Goal: Task Accomplishment & Management: Use online tool/utility

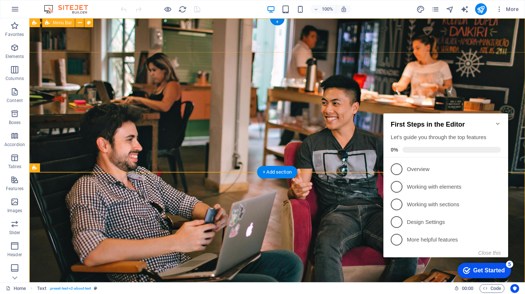
click at [121, 261] on div "Askivio" at bounding box center [277, 272] width 346 height 22
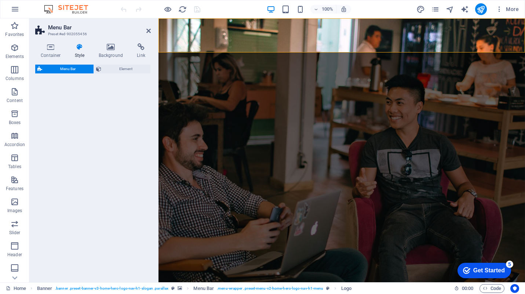
select select "rem"
select select "preset-menu-v2-home-hero-logo-nav-h1-menu"
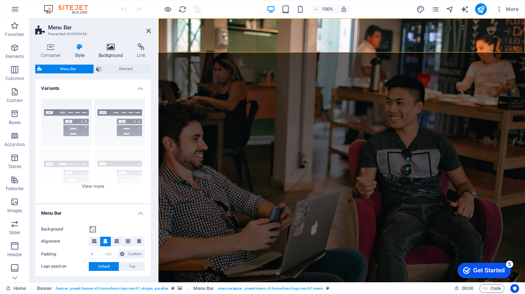
click at [112, 44] on icon at bounding box center [111, 46] width 36 height 7
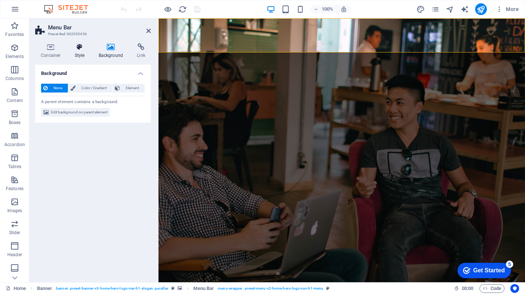
click at [76, 51] on h4 "Style" at bounding box center [81, 50] width 24 height 15
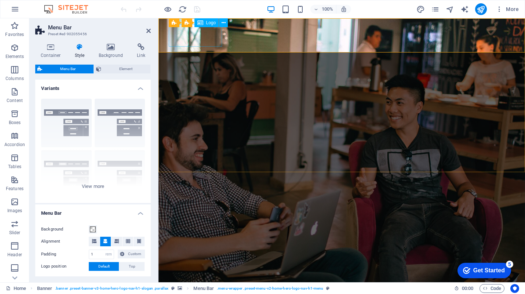
click at [194, 261] on div "Askivio" at bounding box center [342, 272] width 346 height 22
click at [199, 261] on div "Askivio" at bounding box center [342, 272] width 346 height 22
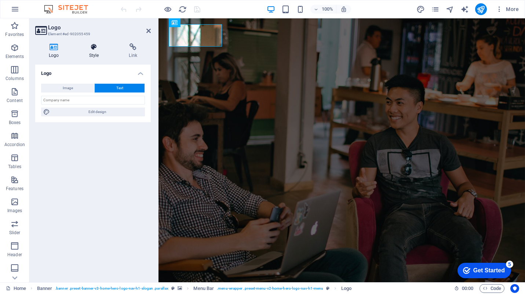
click at [92, 52] on h4 "Style" at bounding box center [96, 50] width 40 height 15
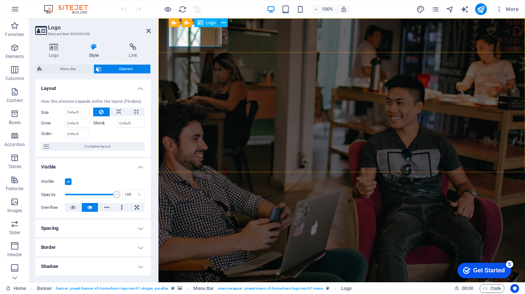
click at [198, 261] on div "Askivio" at bounding box center [342, 272] width 346 height 22
click at [201, 261] on div "Askivio" at bounding box center [342, 272] width 346 height 22
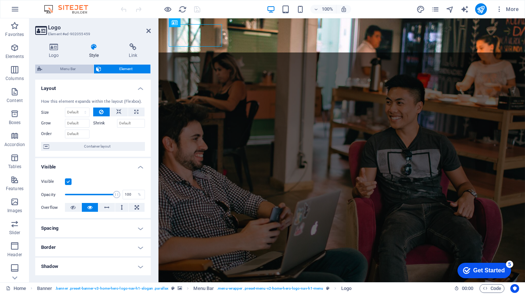
click at [80, 69] on span "Menu Bar" at bounding box center [67, 69] width 47 height 9
select select "rem"
select select "preset-menu-v2-home-hero-logo-nav-h1-menu"
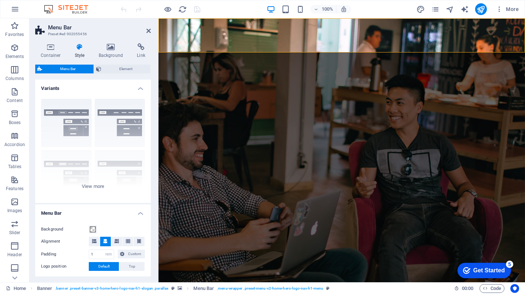
click at [78, 49] on icon at bounding box center [79, 46] width 21 height 7
click at [182, 261] on div "Askivio" at bounding box center [342, 272] width 346 height 22
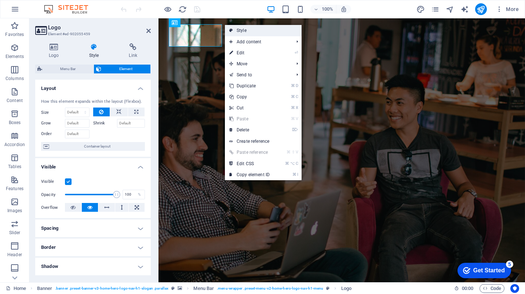
click at [234, 30] on link "Style" at bounding box center [263, 30] width 77 height 11
select select "rem"
select select "preset-menu-v2-home-hero-logo-nav-h1-menu"
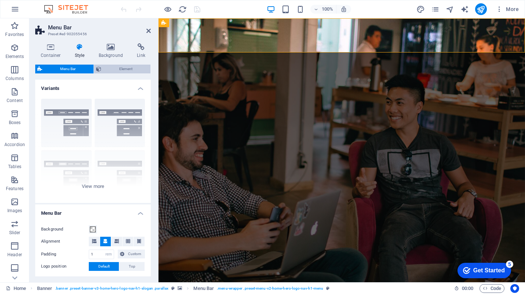
click at [119, 71] on span "Element" at bounding box center [125, 69] width 45 height 9
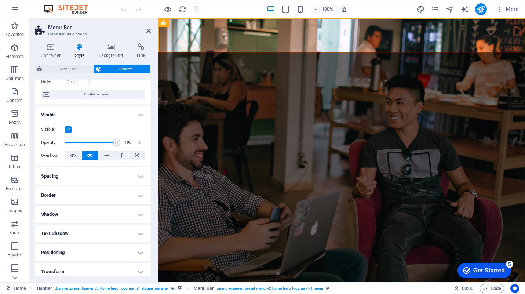
scroll to position [59, 0]
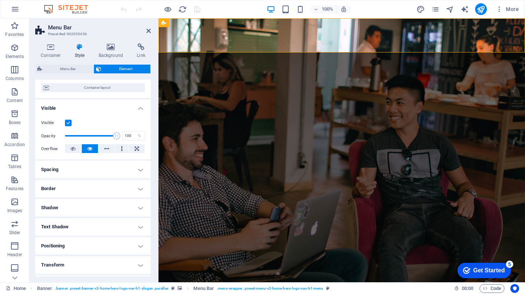
click at [96, 168] on h4 "Spacing" at bounding box center [93, 170] width 116 height 18
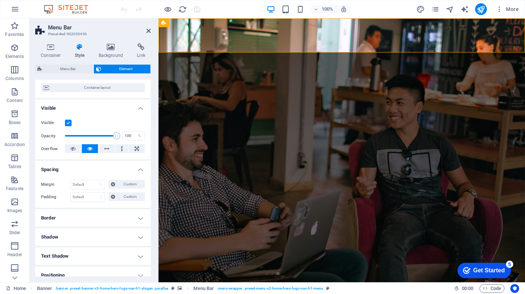
click at [96, 170] on h4 "Spacing" at bounding box center [93, 167] width 116 height 13
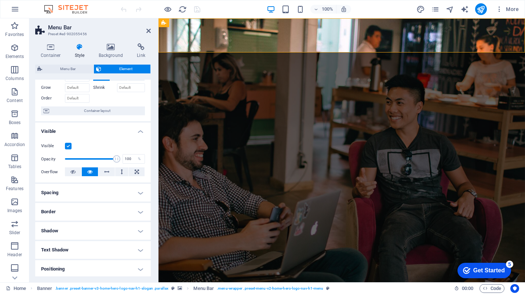
scroll to position [0, 0]
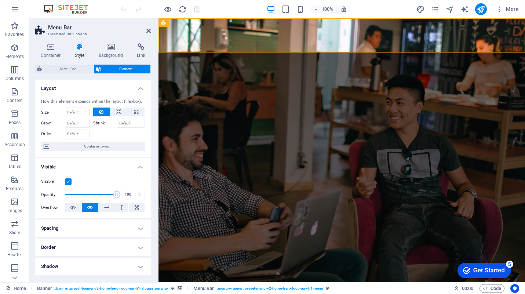
click at [137, 86] on h4 "Layout" at bounding box center [93, 86] width 116 height 13
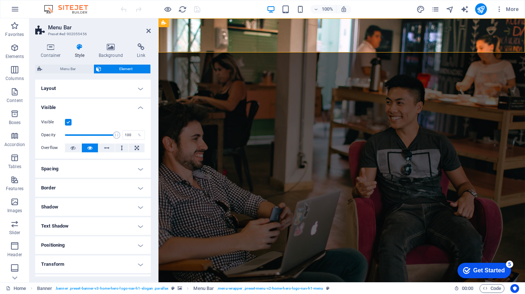
scroll to position [12, 0]
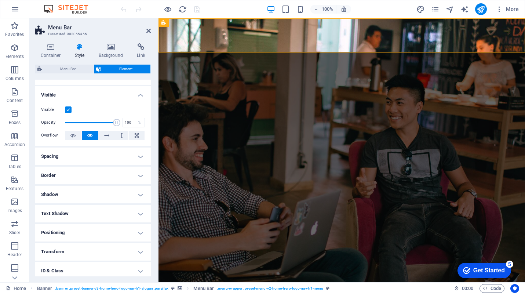
click at [140, 95] on h4 "Visible" at bounding box center [93, 92] width 116 height 13
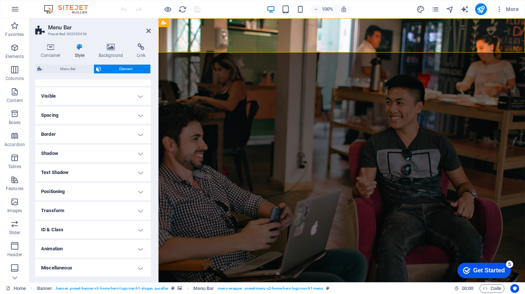
click at [99, 236] on h4 "ID & Class" at bounding box center [93, 230] width 116 height 18
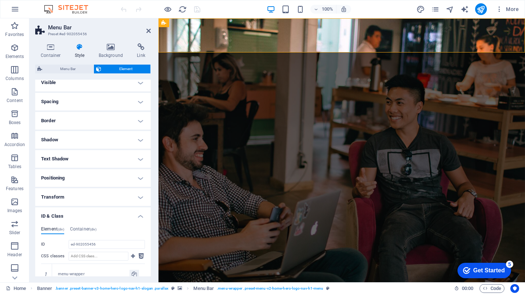
scroll to position [0, 0]
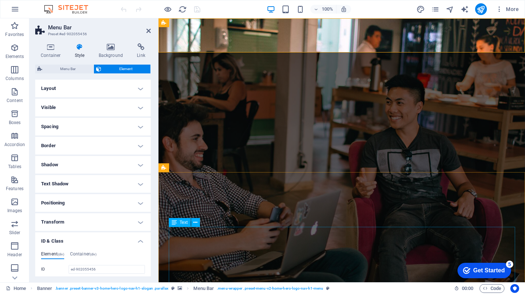
click at [178, 226] on div "Text" at bounding box center [180, 222] width 22 height 9
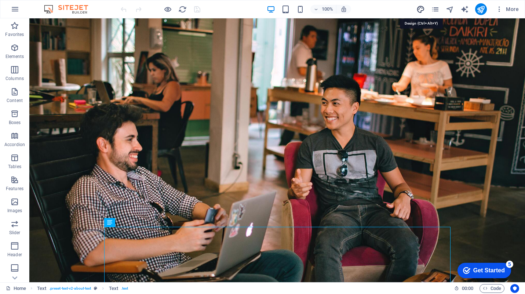
select select "px"
select select "200"
select select "px"
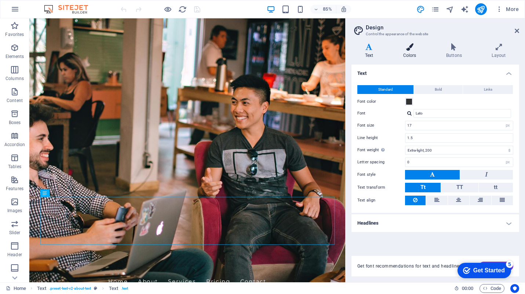
click at [422, 56] on h4 "Colors" at bounding box center [411, 50] width 43 height 15
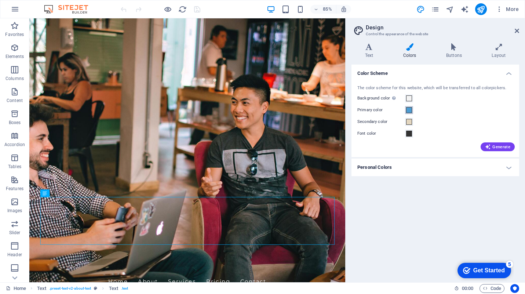
click at [409, 112] on span at bounding box center [409, 110] width 6 height 6
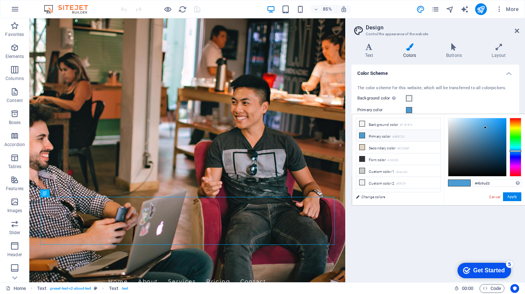
click at [396, 135] on small "#4B9CD3" at bounding box center [398, 136] width 12 height 5
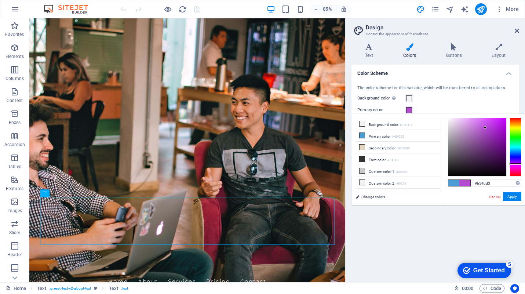
drag, startPoint x: 518, startPoint y: 152, endPoint x: 519, endPoint y: 164, distance: 12.1
click at [519, 164] on div at bounding box center [516, 147] width 12 height 59
drag, startPoint x: 487, startPoint y: 126, endPoint x: 487, endPoint y: 121, distance: 5.2
click at [487, 121] on div at bounding box center [477, 147] width 58 height 58
type input "#df7ffa"
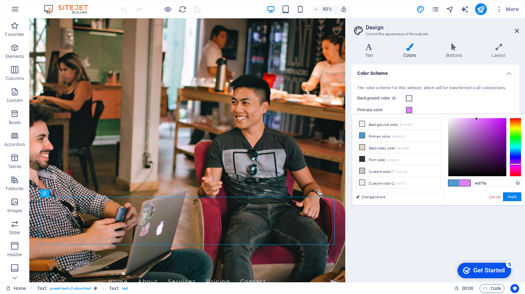
drag, startPoint x: 481, startPoint y: 118, endPoint x: 477, endPoint y: 119, distance: 4.8
click at [477, 119] on div at bounding box center [477, 147] width 58 height 58
click at [509, 197] on button "Apply" at bounding box center [512, 196] width 18 height 9
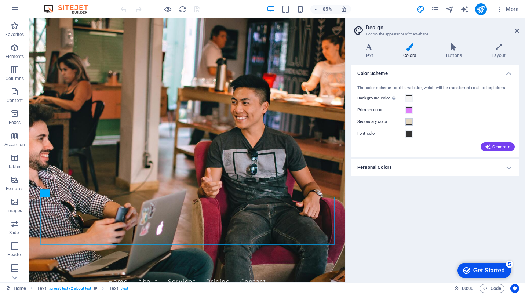
click at [409, 123] on span at bounding box center [409, 122] width 6 height 6
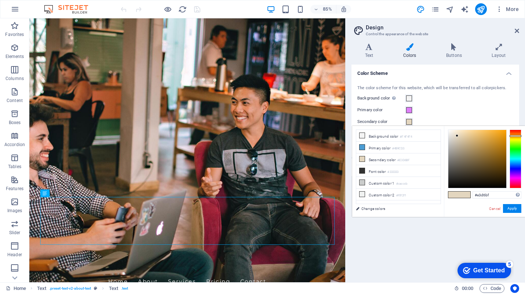
click at [443, 99] on div "Background color Only visible if it is not covered by other backgrounds." at bounding box center [435, 98] width 156 height 9
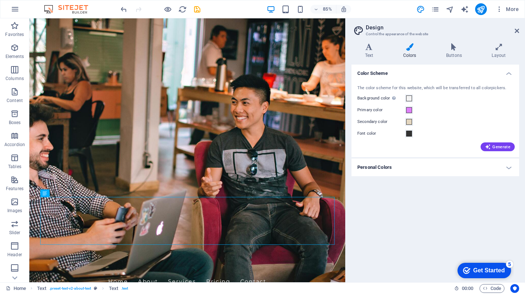
click at [439, 113] on div "Primary color" at bounding box center [435, 110] width 156 height 9
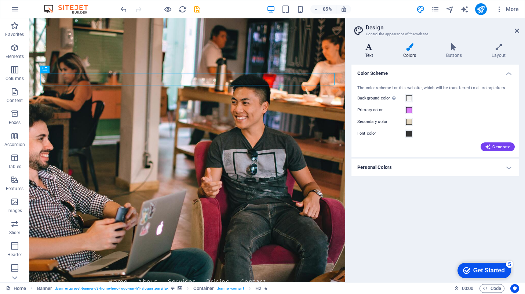
click at [374, 53] on h4 "Text" at bounding box center [371, 50] width 38 height 15
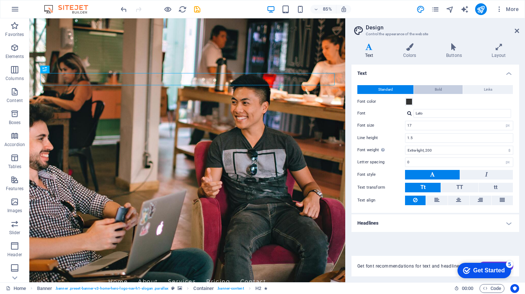
click at [443, 91] on button "Bold" at bounding box center [438, 89] width 49 height 9
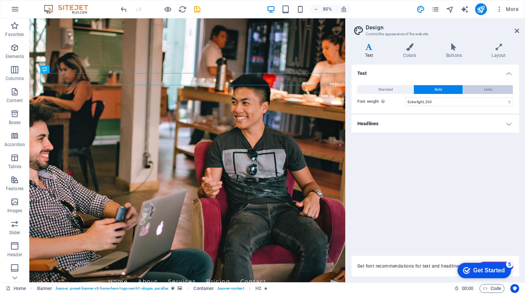
click at [484, 91] on span "Links" at bounding box center [488, 89] width 8 height 9
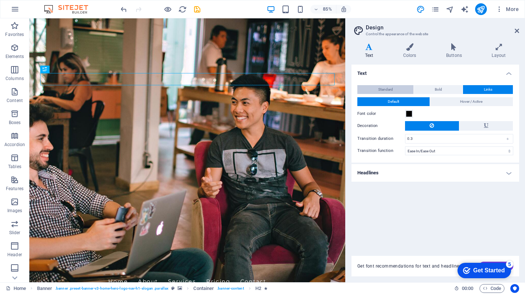
click at [385, 86] on span "Standard" at bounding box center [385, 89] width 15 height 9
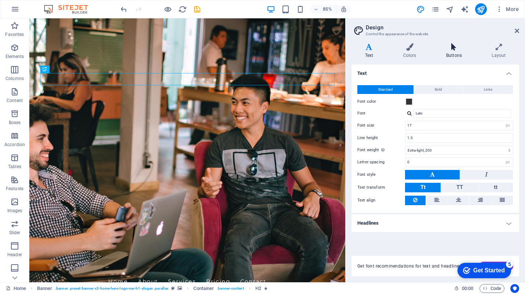
click at [459, 54] on h4 "Buttons" at bounding box center [456, 50] width 46 height 15
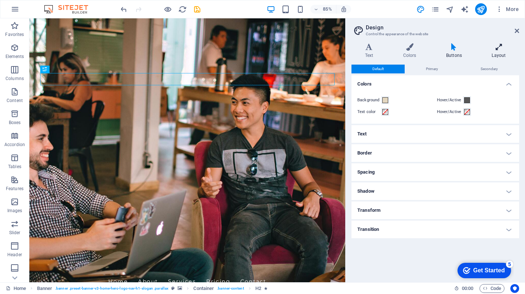
click at [503, 51] on h4 "Layout" at bounding box center [498, 50] width 41 height 15
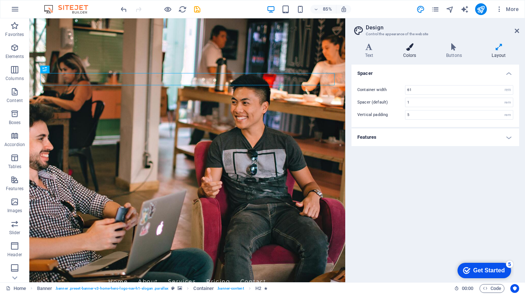
click at [410, 53] on h4 "Colors" at bounding box center [411, 50] width 43 height 15
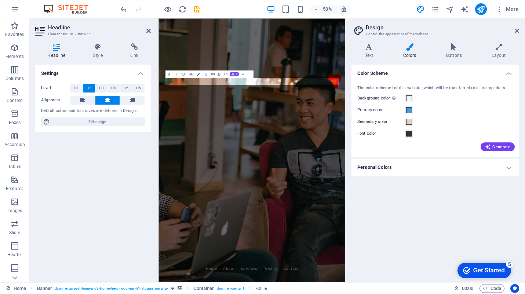
click at [198, 74] on icon "button" at bounding box center [198, 74] width 3 height 3
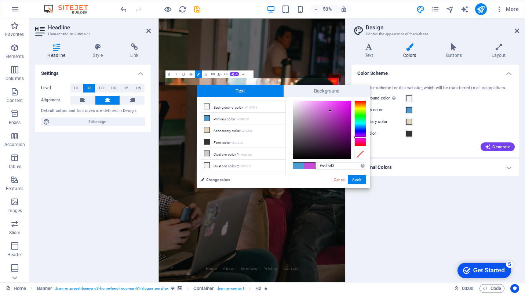
drag, startPoint x: 362, startPoint y: 128, endPoint x: 364, endPoint y: 137, distance: 9.0
click at [364, 137] on div at bounding box center [360, 124] width 12 height 46
click at [327, 167] on input "#ca4bd3" at bounding box center [341, 165] width 49 height 7
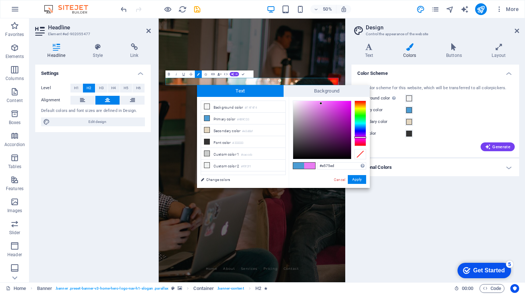
type input "#e573ed"
click at [323, 105] on div at bounding box center [322, 130] width 58 height 58
click at [326, 167] on input "#e573ed" at bounding box center [341, 165] width 49 height 7
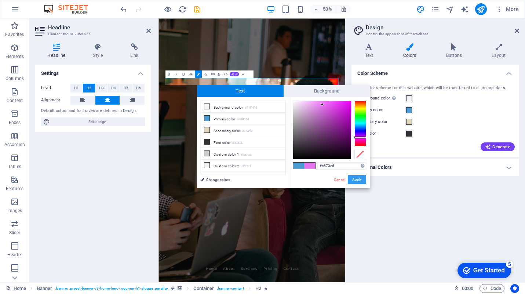
click at [362, 180] on button "Apply" at bounding box center [357, 179] width 18 height 9
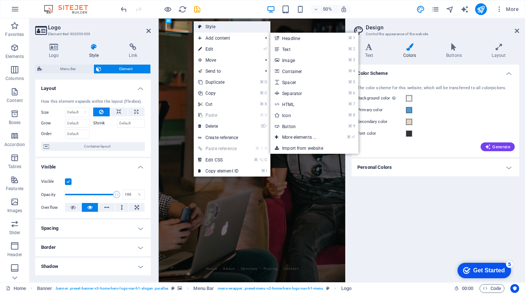
click at [218, 28] on link "Style" at bounding box center [232, 26] width 77 height 11
select select "rem"
select select "preset-menu-v2-home-hero-logo-nav-h1-menu"
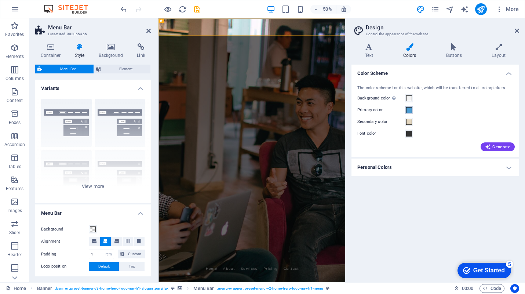
click at [409, 110] on span at bounding box center [409, 110] width 6 height 6
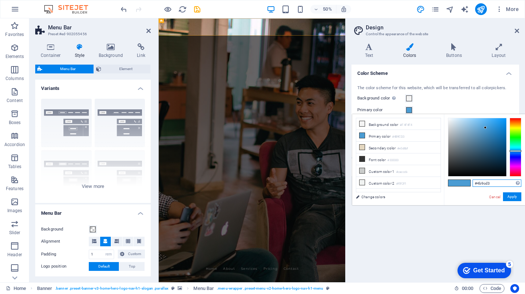
click at [480, 183] on input "#4b9cd3" at bounding box center [497, 182] width 49 height 7
paste input "e573ed"
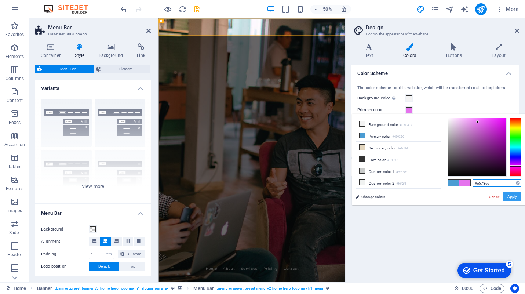
type input "#e573ed"
click at [516, 197] on button "Apply" at bounding box center [512, 196] width 18 height 9
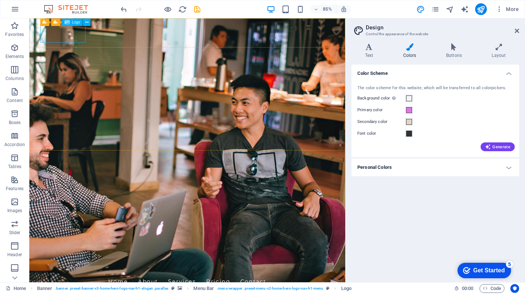
click at [70, 21] on div "Logo" at bounding box center [72, 21] width 21 height 7
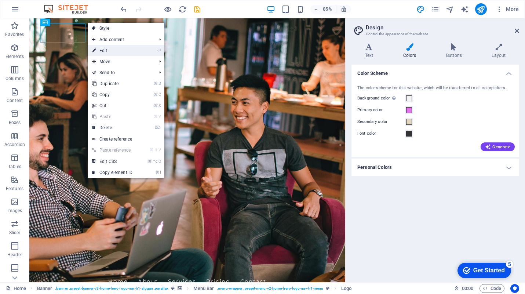
click at [113, 51] on link "⏎ Edit" at bounding box center [112, 50] width 49 height 11
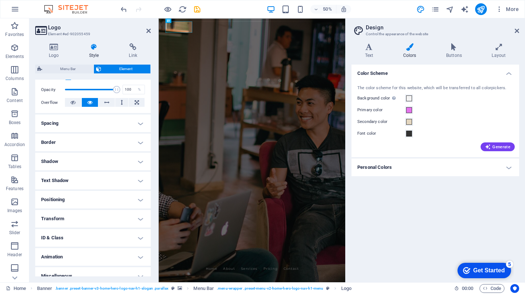
scroll to position [113, 0]
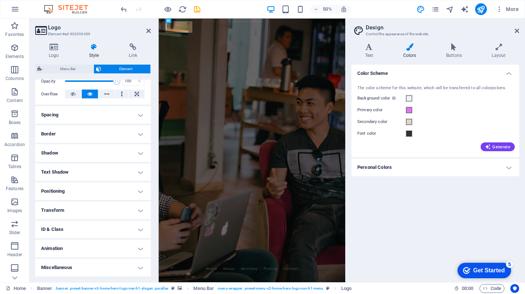
click at [97, 247] on h4 "Animation" at bounding box center [93, 249] width 116 height 18
click at [89, 232] on h4 "ID & Class" at bounding box center [93, 230] width 116 height 18
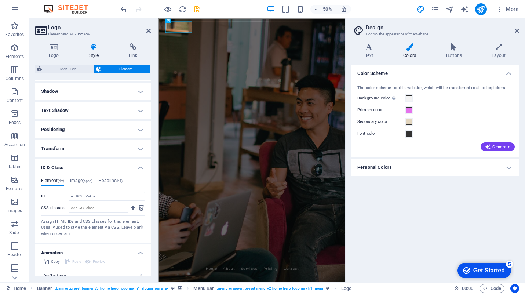
scroll to position [203, 0]
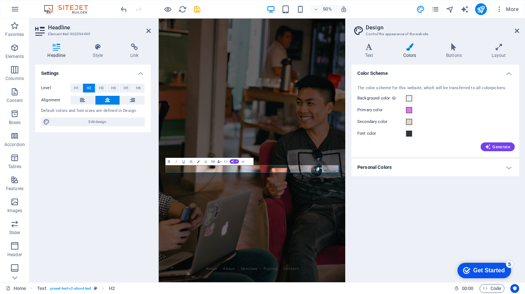
click at [411, 52] on h4 "Colors" at bounding box center [411, 50] width 43 height 15
click at [235, 162] on button "AI" at bounding box center [235, 161] width 10 height 4
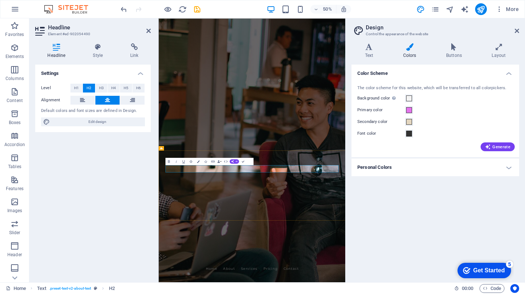
click at [221, 162] on button "Data Bindings" at bounding box center [219, 161] width 5 height 7
click at [215, 162] on button "Link" at bounding box center [213, 161] width 7 height 7
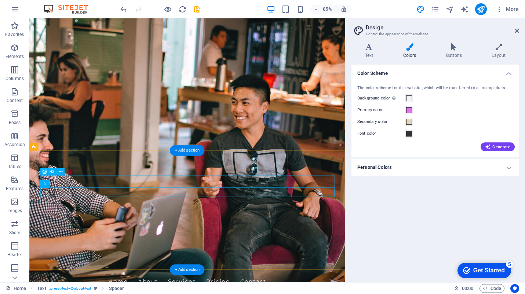
click at [49, 170] on div "H2" at bounding box center [48, 171] width 17 height 7
click at [61, 173] on icon at bounding box center [60, 171] width 3 height 7
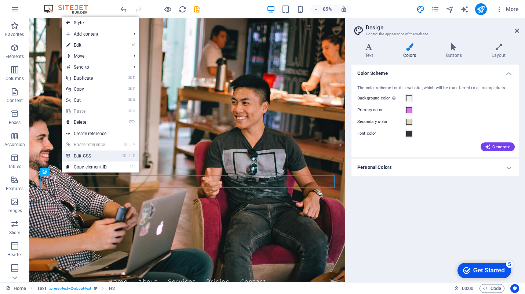
click at [101, 155] on link "⌘ ⌥ C Edit CSS" at bounding box center [86, 155] width 49 height 11
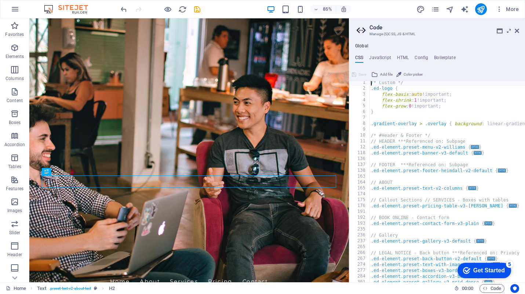
scroll to position [0, 0]
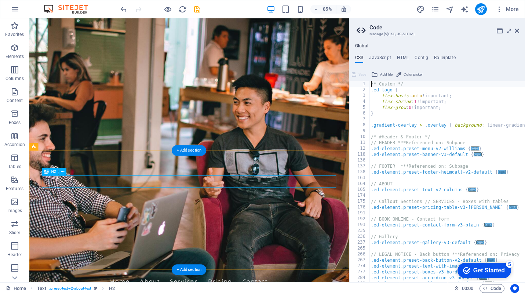
click at [12, 48] on icon "button" at bounding box center [14, 47] width 9 height 9
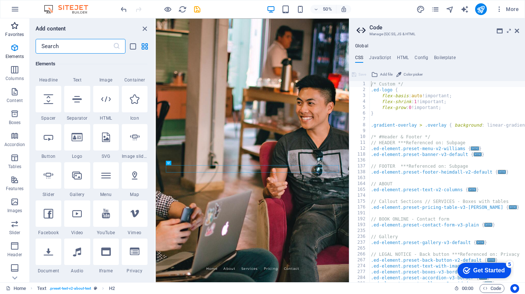
click at [11, 30] on icon "button" at bounding box center [14, 25] width 9 height 9
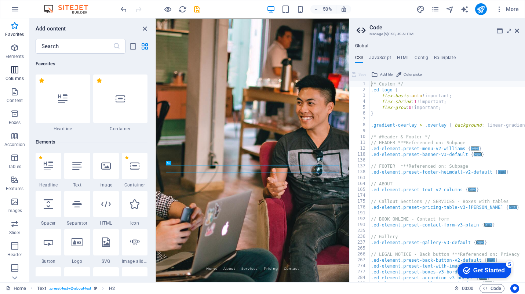
click at [17, 71] on icon "button" at bounding box center [14, 69] width 9 height 9
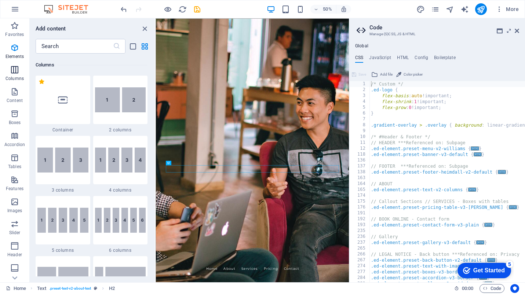
scroll to position [363, 0]
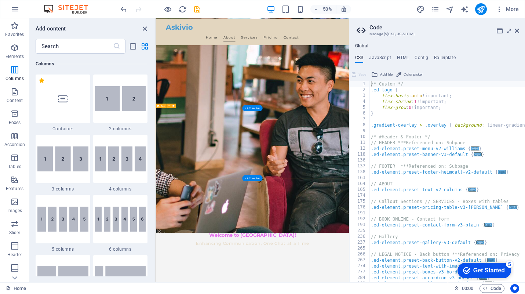
scroll to position [75, 0]
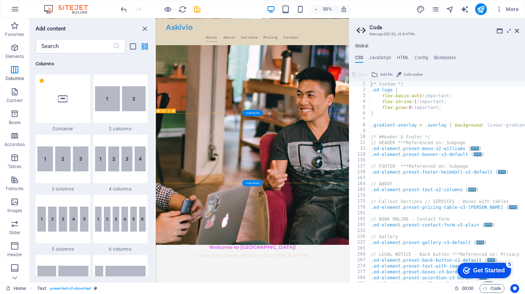
scroll to position [0, 0]
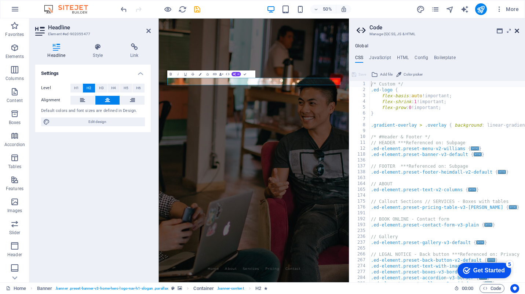
click at [516, 30] on icon at bounding box center [517, 31] width 4 height 6
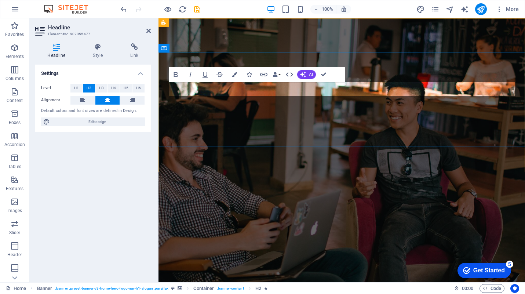
click at [224, 255] on div "Askivio Home About Services Pricing Contact" at bounding box center [342, 281] width 367 height 52
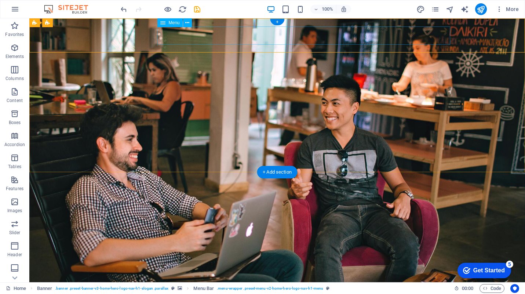
click at [208, 283] on nav "Home About Services Pricing Contact" at bounding box center [277, 292] width 346 height 18
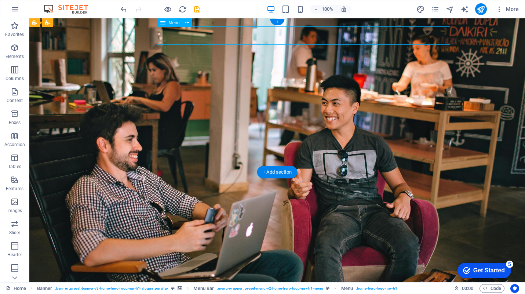
click at [186, 283] on nav "Home About Services Pricing Contact" at bounding box center [277, 292] width 346 height 18
select select
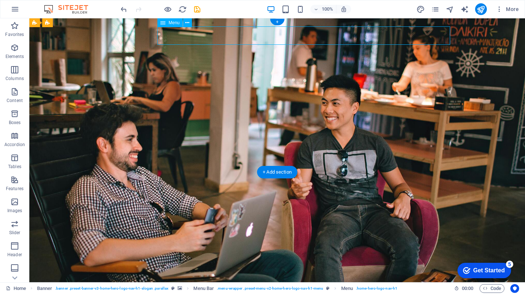
select select
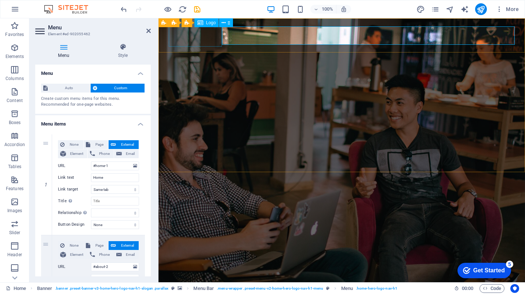
click at [199, 261] on div "Askivio" at bounding box center [342, 272] width 346 height 22
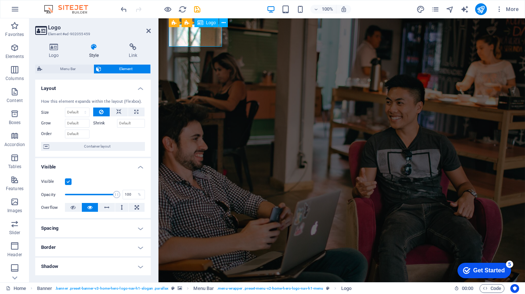
click at [199, 261] on div "Askivio" at bounding box center [342, 272] width 346 height 22
click at [192, 261] on div "Askivio" at bounding box center [342, 272] width 346 height 22
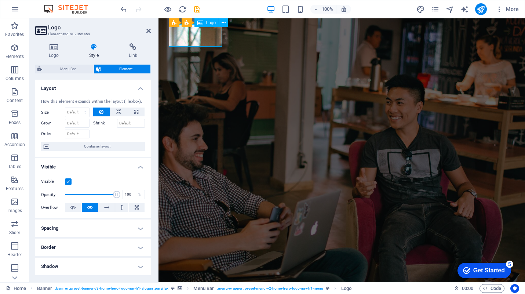
click at [192, 261] on div "Askivio" at bounding box center [342, 272] width 346 height 22
click at [193, 261] on div "Askivio" at bounding box center [342, 272] width 346 height 22
click at [53, 53] on h4 "Logo" at bounding box center [55, 50] width 40 height 15
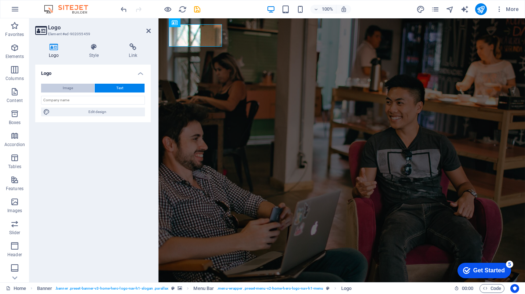
click at [71, 86] on span "Image" at bounding box center [68, 88] width 10 height 9
select select "DISABLED_OPTION_VALUE"
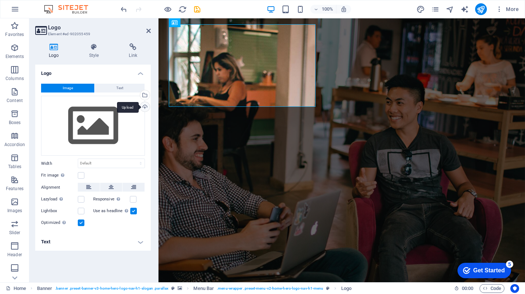
click at [147, 106] on div "Upload" at bounding box center [144, 107] width 11 height 11
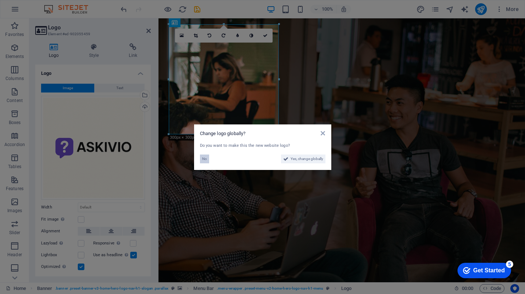
click at [205, 160] on span "No" at bounding box center [204, 158] width 5 height 9
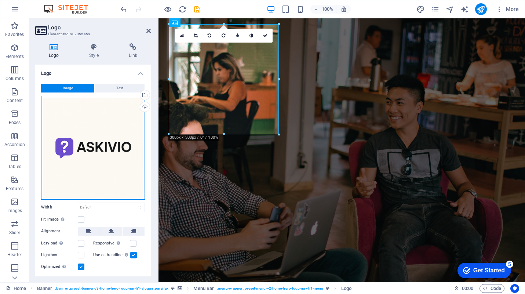
click at [76, 129] on div "Drag files here, click to choose files or select files from Files or our free s…" at bounding box center [93, 148] width 104 height 104
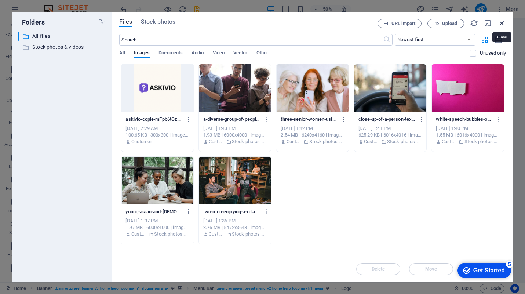
click at [505, 25] on icon "button" at bounding box center [502, 23] width 8 height 8
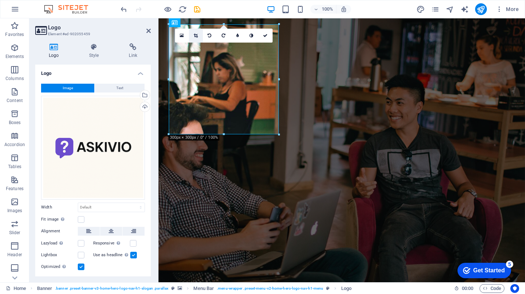
click at [200, 37] on link at bounding box center [196, 36] width 14 height 14
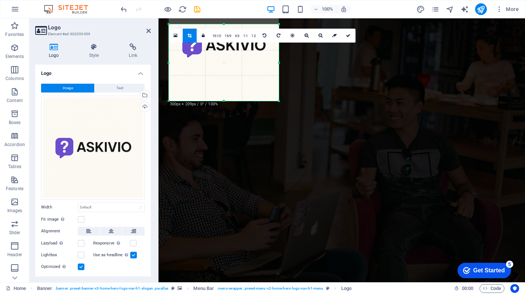
drag, startPoint x: 224, startPoint y: 24, endPoint x: 225, endPoint y: 58, distance: 33.4
click at [225, 58] on div "180 170 160 150 140 130 120 110 100 90 80 70 60 50 40 30 20 10 0 -10 -20 -30 -4…" at bounding box center [224, 62] width 110 height 77
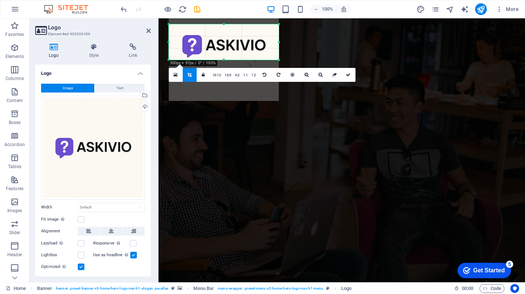
drag, startPoint x: 222, startPoint y: 101, endPoint x: 228, endPoint y: 60, distance: 41.5
click at [228, 60] on div at bounding box center [224, 60] width 110 height 3
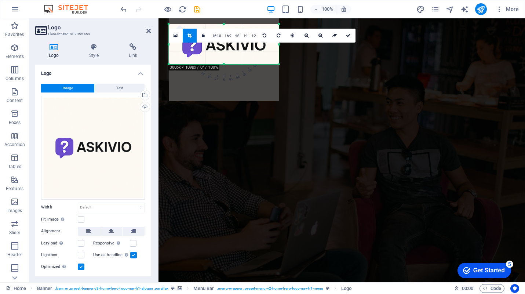
drag, startPoint x: 224, startPoint y: 58, endPoint x: 224, endPoint y: 62, distance: 4.1
click at [224, 62] on div "180 170 160 150 140 130 120 110 100 90 80 70 60 50 40 30 20 10 0 -10 -20 -30 -4…" at bounding box center [224, 44] width 110 height 40
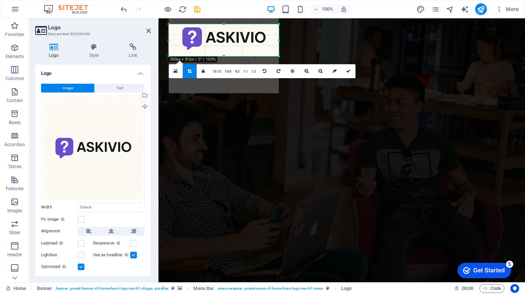
drag, startPoint x: 223, startPoint y: 24, endPoint x: 224, endPoint y: 32, distance: 7.7
click at [224, 32] on div "180 170 160 150 140 130 120 110 100 90 80 70 60 50 40 30 20 10 0 -10 -20 -30 -4…" at bounding box center [224, 40] width 110 height 32
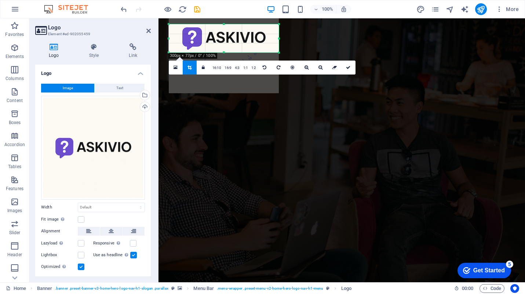
click at [224, 52] on div at bounding box center [224, 52] width 110 height 3
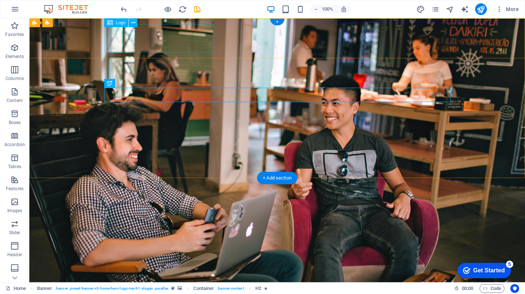
click at [159, 262] on div at bounding box center [277, 276] width 346 height 28
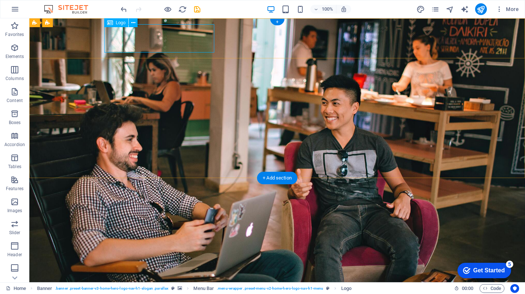
click at [166, 262] on div at bounding box center [277, 276] width 346 height 28
click at [186, 262] on div at bounding box center [277, 276] width 346 height 28
click at [179, 262] on div at bounding box center [277, 276] width 346 height 28
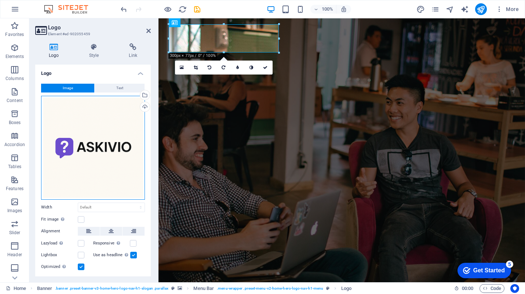
click at [82, 142] on div "Drag files here, click to choose files or select files from Files or our free s…" at bounding box center [93, 148] width 104 height 104
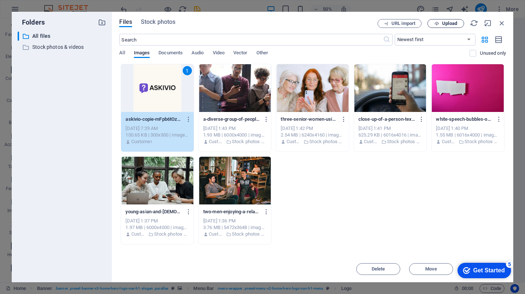
click at [443, 24] on span "Upload" at bounding box center [449, 23] width 15 height 4
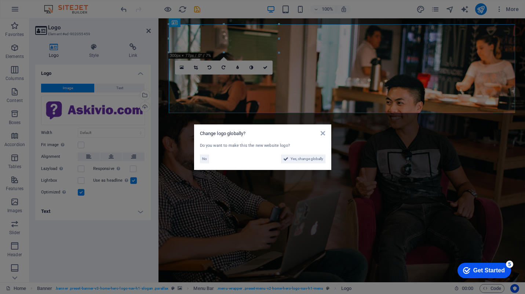
click at [381, 76] on aside "Change logo globally? Do you want to make this the new website logo? No Yes, ch…" at bounding box center [262, 147] width 525 height 294
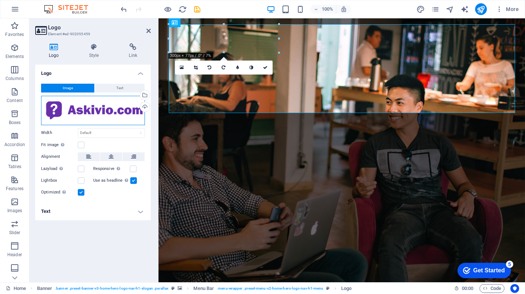
click at [114, 117] on div "Drag files here, click to choose files or select files from Files or our free s…" at bounding box center [93, 110] width 104 height 29
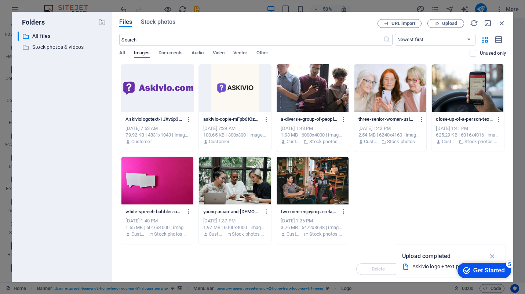
click at [143, 104] on div at bounding box center [157, 88] width 73 height 48
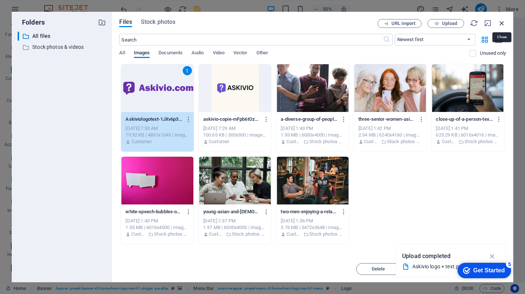
click at [503, 23] on icon "button" at bounding box center [502, 23] width 8 height 8
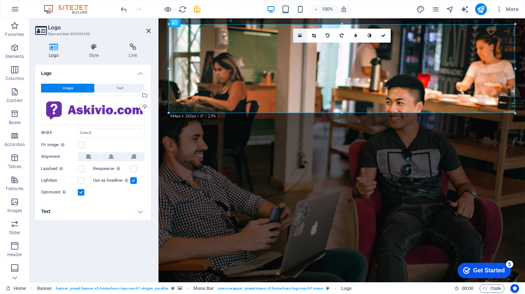
click at [301, 36] on icon at bounding box center [300, 35] width 4 height 5
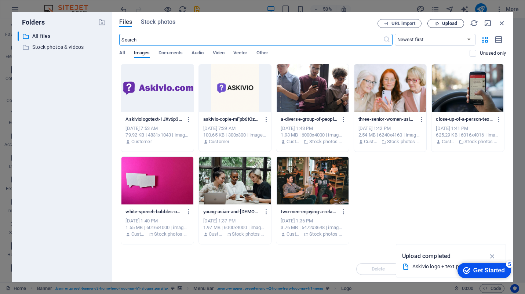
click at [450, 24] on span "Upload" at bounding box center [449, 23] width 15 height 4
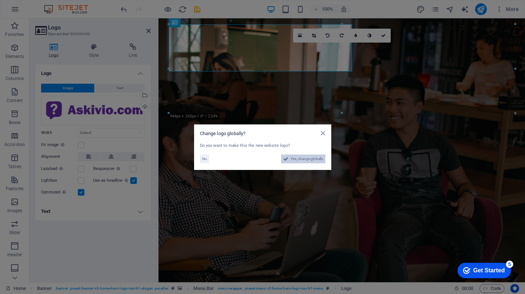
click at [305, 160] on span "Yes, change globally" at bounding box center [307, 158] width 33 height 9
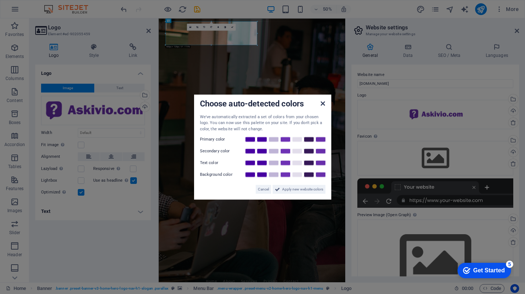
click at [322, 101] on icon at bounding box center [323, 103] width 4 height 6
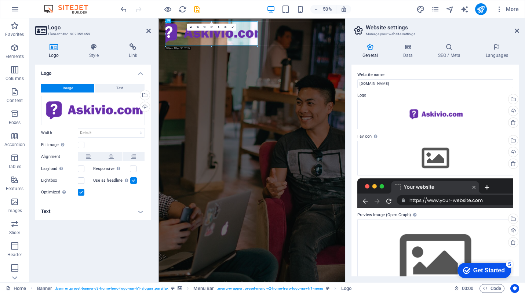
drag, startPoint x: 257, startPoint y: 34, endPoint x: 267, endPoint y: 34, distance: 10.3
type input "528"
select select "px"
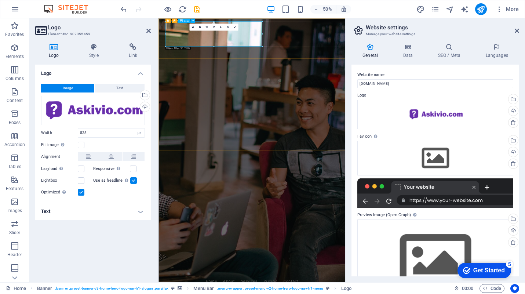
select select "DISABLED_OPTION_VALUE"
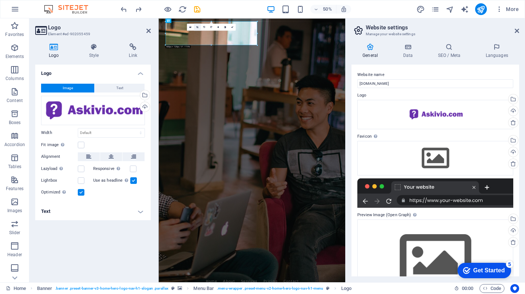
click at [197, 28] on icon at bounding box center [197, 27] width 2 height 2
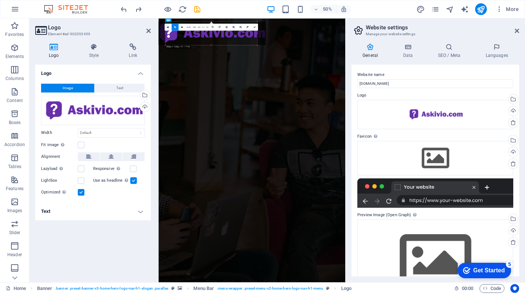
click at [216, 37] on div at bounding box center [211, 32] width 109 height 23
drag, startPoint x: 256, startPoint y: 34, endPoint x: 287, endPoint y: 32, distance: 30.5
drag, startPoint x: 249, startPoint y: 37, endPoint x: 257, endPoint y: 37, distance: 8.1
click at [257, 37] on div at bounding box center [219, 32] width 109 height 23
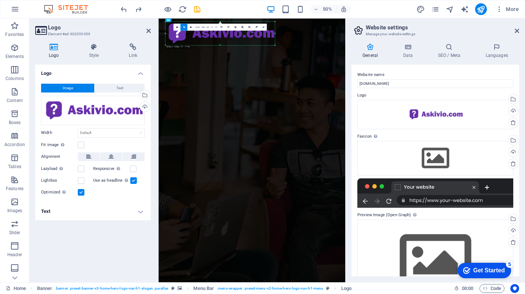
drag, startPoint x: 266, startPoint y: 34, endPoint x: 285, endPoint y: 34, distance: 18.7
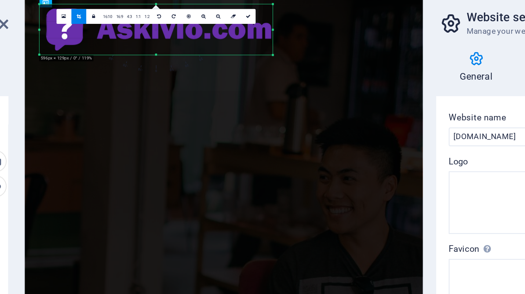
drag, startPoint x: 189, startPoint y: 33, endPoint x: 357, endPoint y: 32, distance: 168.1
click at [357, 32] on div "Home Favorites Elements Columns Content Boxes Accordion Tables Features Images …" at bounding box center [262, 150] width 525 height 264
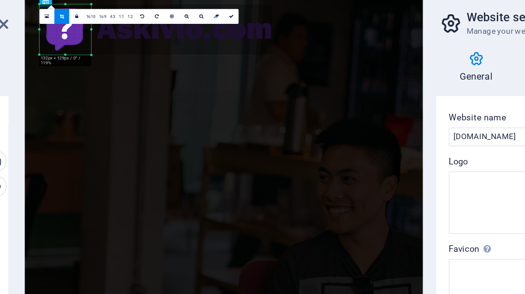
click at [220, 37] on div at bounding box center [219, 32] width 109 height 23
click at [216, 36] on div at bounding box center [219, 32] width 109 height 23
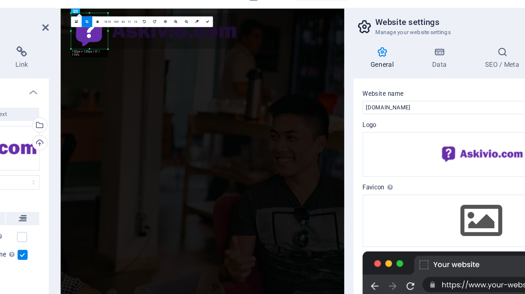
click at [233, 42] on div at bounding box center [219, 32] width 109 height 23
click at [228, 38] on div at bounding box center [219, 32] width 109 height 23
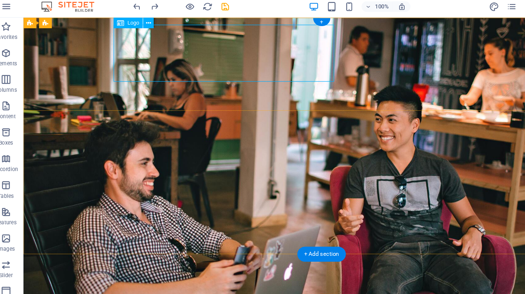
click at [165, 271] on div at bounding box center [271, 294] width 346 height 47
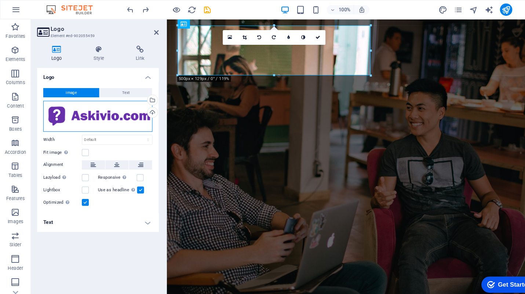
click at [101, 108] on div "Drag files here, click to choose files or select files from Files or our free s…" at bounding box center [93, 110] width 104 height 29
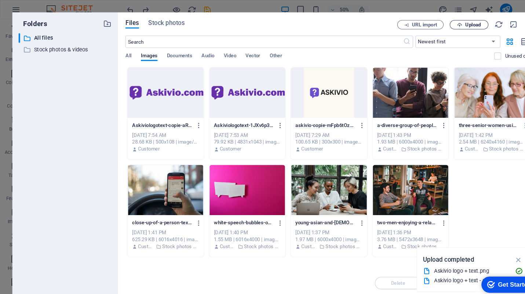
click at [443, 24] on span "Upload" at bounding box center [449, 23] width 15 height 4
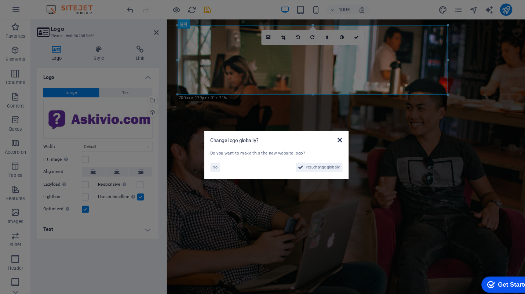
click at [321, 134] on icon at bounding box center [323, 133] width 4 height 6
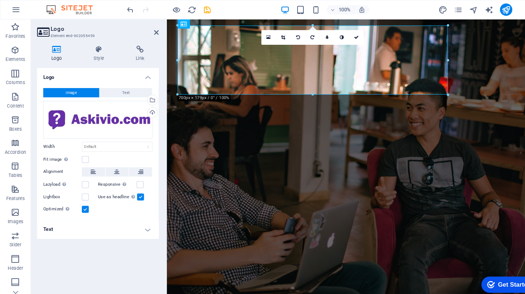
click at [116, 22] on header "Logo Element #ed-902055459" at bounding box center [93, 27] width 116 height 19
click at [105, 106] on div "Drag files here, click to choose files or select files from Files or our free s…" at bounding box center [93, 114] width 104 height 36
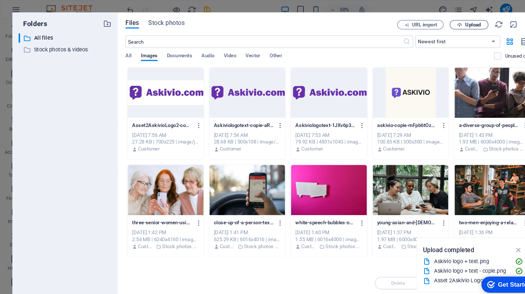
click at [445, 24] on span "Upload" at bounding box center [449, 23] width 15 height 4
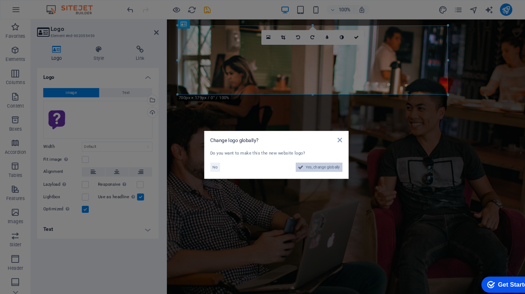
click at [314, 161] on span "Yes, change globally" at bounding box center [307, 158] width 33 height 9
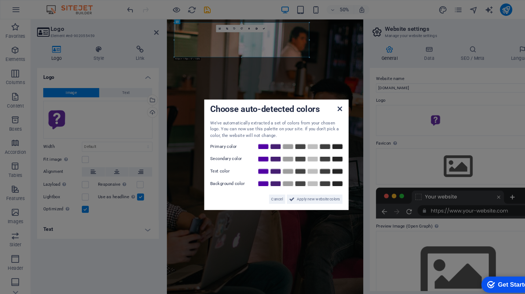
click at [321, 102] on icon at bounding box center [323, 103] width 4 height 6
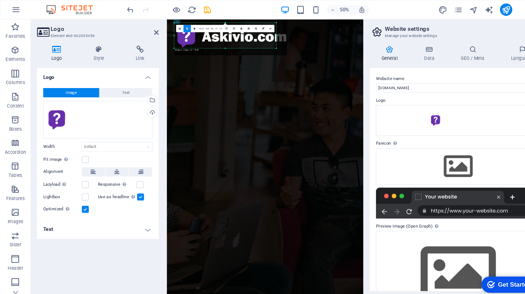
drag, startPoint x: 293, startPoint y: 53, endPoint x: 230, endPoint y: 36, distance: 65.0
click at [230, 36] on div "180 170 160 150 140 130 120 110 100 90 80 70 60 50 40 30 20 10 0 -10 -20 -30 -4…" at bounding box center [213, 33] width 97 height 25
type input "529"
select select "px"
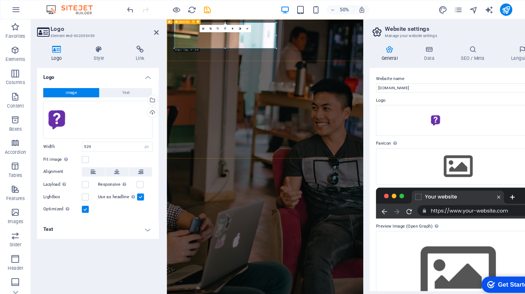
drag, startPoint x: 429, startPoint y: 52, endPoint x: 406, endPoint y: 47, distance: 24.1
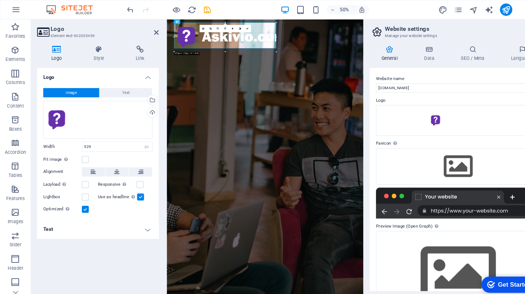
drag, startPoint x: 262, startPoint y: 35, endPoint x: 290, endPoint y: 33, distance: 28.7
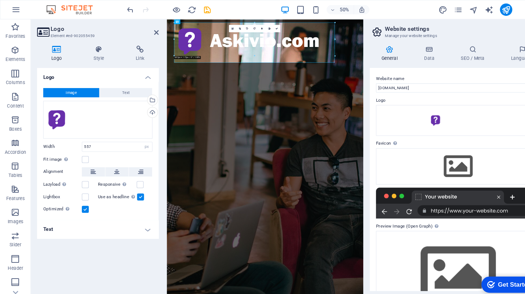
drag, startPoint x: 219, startPoint y: 55, endPoint x: 318, endPoint y: 71, distance: 100.1
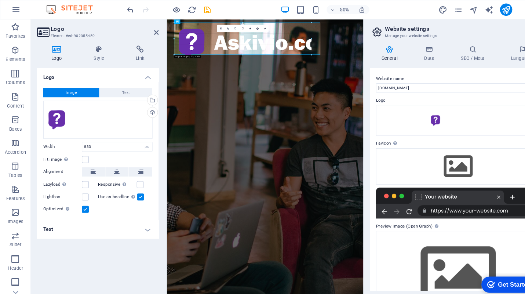
drag, startPoint x: 319, startPoint y: 59, endPoint x: 238, endPoint y: 44, distance: 82.3
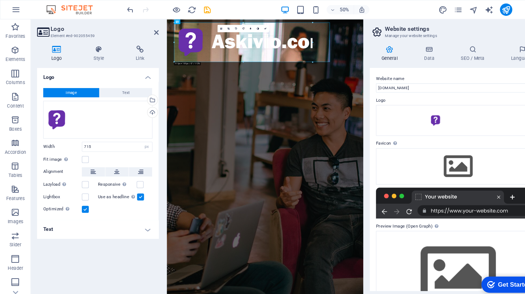
drag, startPoint x: 296, startPoint y: 38, endPoint x: 330, endPoint y: 38, distance: 33.8
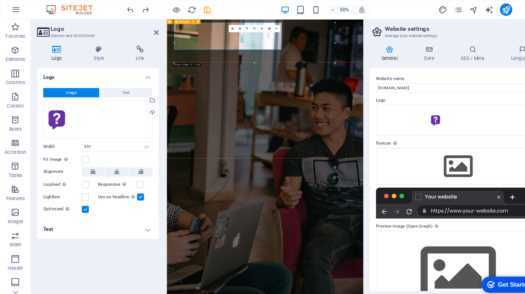
type input "529"
select select "DISABLED_OPTION_VALUE"
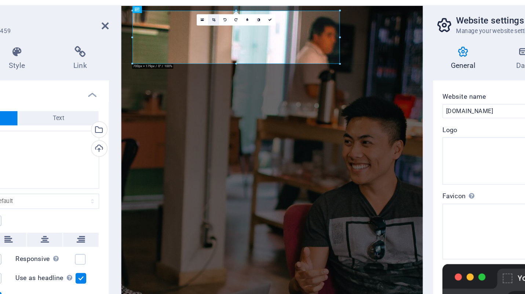
click at [216, 26] on icon at bounding box center [216, 27] width 2 height 2
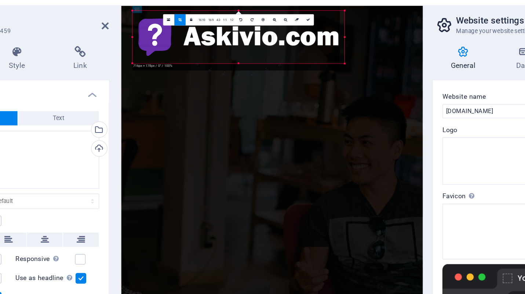
drag, startPoint x: 293, startPoint y: 53, endPoint x: 299, endPoint y: 53, distance: 5.9
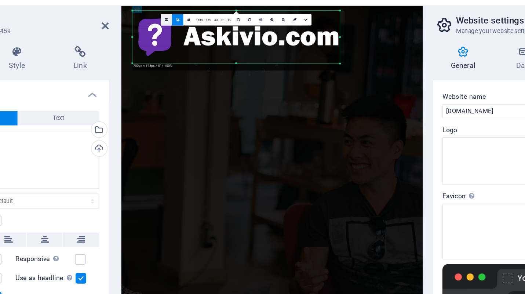
click at [187, 26] on icon at bounding box center [186, 27] width 2 height 3
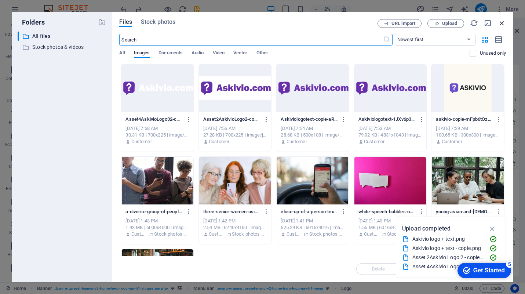
click at [501, 23] on icon "button" at bounding box center [502, 23] width 8 height 8
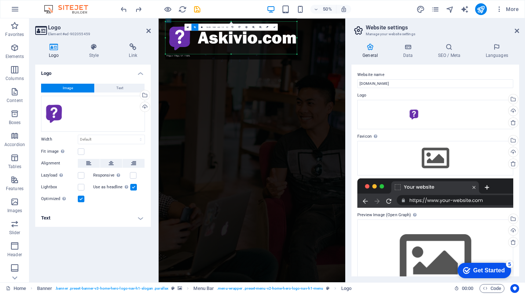
click at [189, 38] on div at bounding box center [230, 38] width 131 height 42
click at [205, 39] on div at bounding box center [230, 38] width 131 height 42
click at [62, 92] on div "Image Text Drag files here, click to choose files or select files from Files or…" at bounding box center [93, 143] width 116 height 131
click at [83, 110] on div "Drag files here, click to choose files or select files from Files or our free s…" at bounding box center [93, 114] width 104 height 36
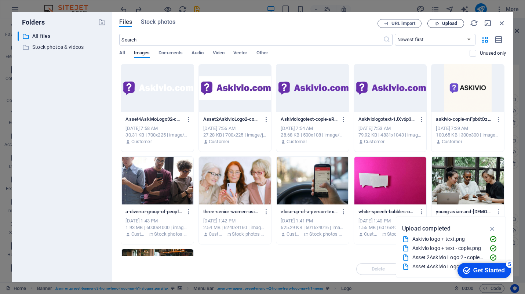
click at [432, 20] on button "Upload" at bounding box center [445, 23] width 37 height 9
select select "DISABLED_OPTION_VALUE"
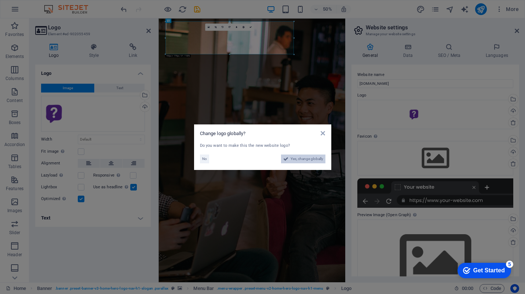
click at [307, 160] on span "Yes, change globally" at bounding box center [307, 158] width 33 height 9
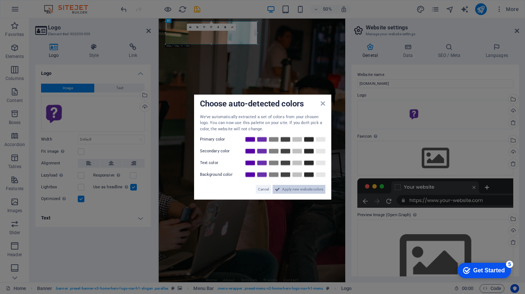
click at [302, 191] on span "Apply new website colors" at bounding box center [302, 189] width 41 height 9
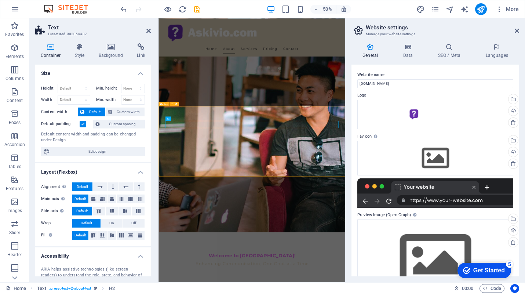
scroll to position [103, 0]
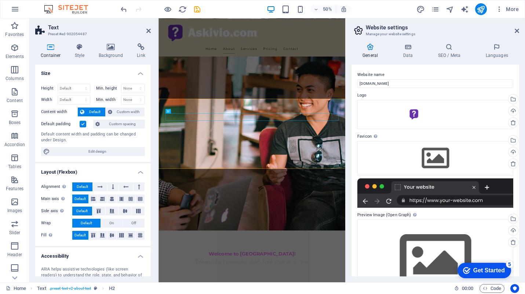
click at [478, 268] on div "Get Started" at bounding box center [489, 270] width 32 height 7
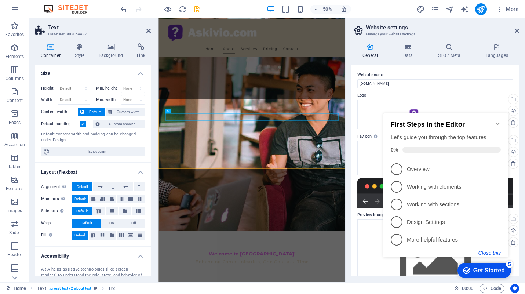
click at [484, 250] on button "Close this" at bounding box center [489, 253] width 22 height 6
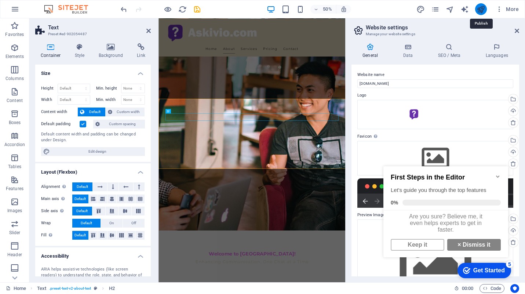
click at [482, 9] on icon "publish" at bounding box center [481, 9] width 8 height 8
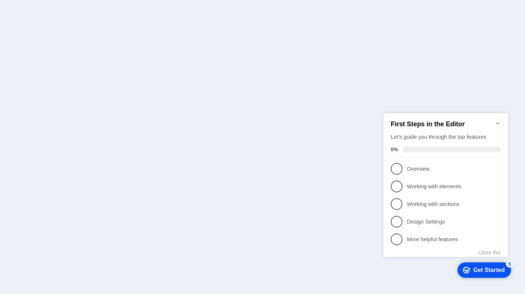
click at [498, 120] on icon "Minimize checklist" at bounding box center [498, 123] width 6 height 6
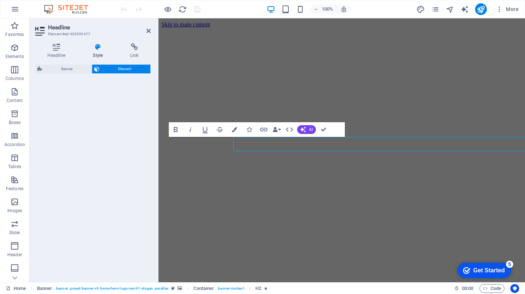
select select "fade"
select select "s"
select select "onload"
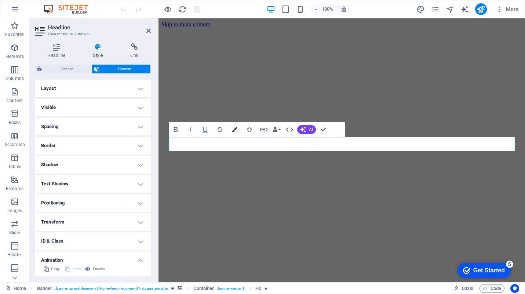
click at [0, 0] on icon "button" at bounding box center [0, 0] width 0 height 0
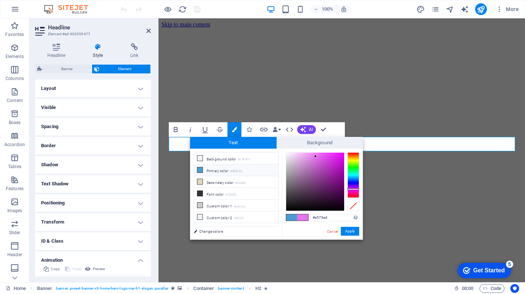
click at [214, 172] on li "Primary color #4B9CD3" at bounding box center [236, 170] width 84 height 12
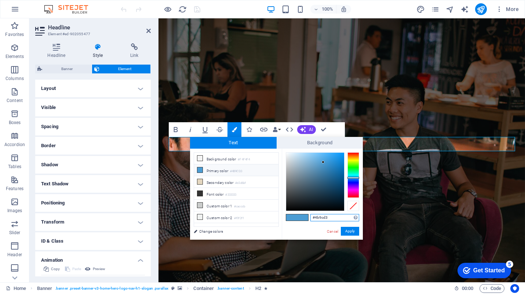
click at [320, 219] on input "#4b9cd3" at bounding box center [334, 217] width 49 height 7
click at [333, 218] on input "#4b9cd3" at bounding box center [334, 217] width 49 height 7
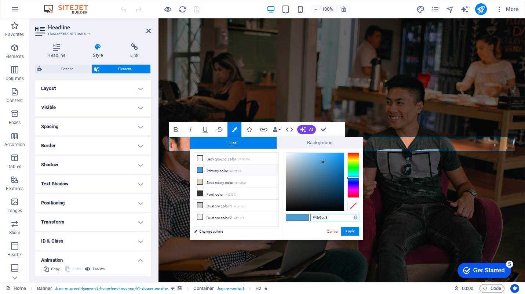
paste input "682fab"
type input "#682fab"
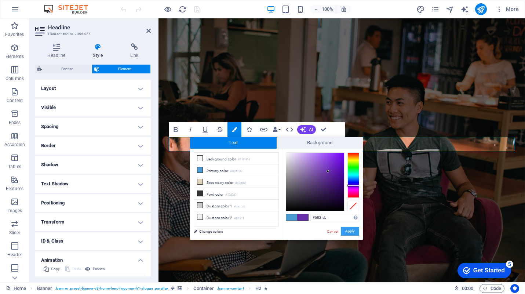
click at [349, 230] on button "Apply" at bounding box center [350, 231] width 18 height 9
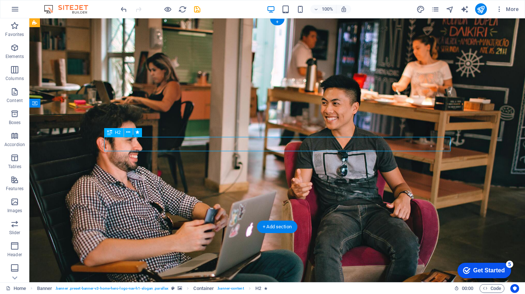
select select "fade"
select select "s"
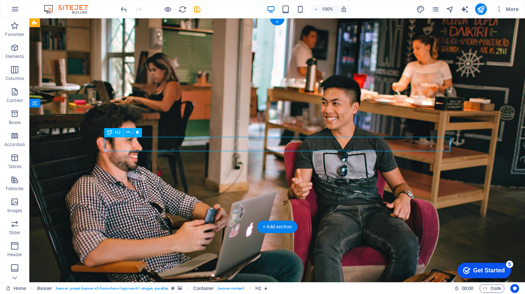
select select "onload"
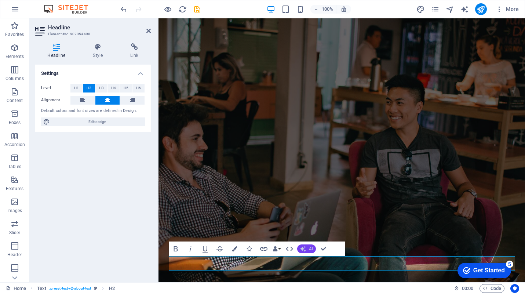
click at [312, 251] on span "AI" at bounding box center [311, 249] width 4 height 4
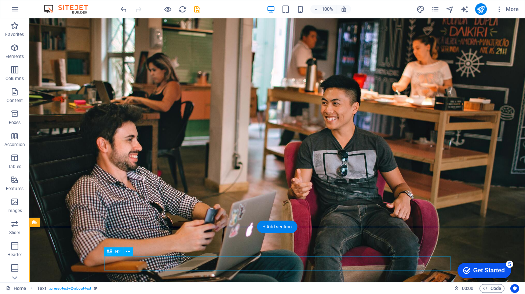
click at [288, 227] on div "+ Add section" at bounding box center [277, 227] width 41 height 12
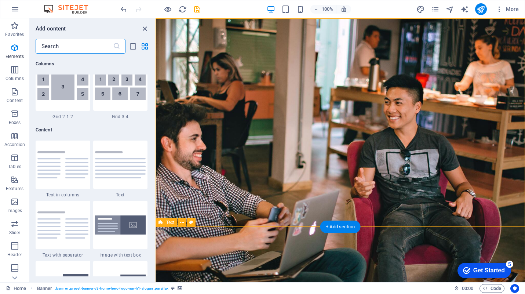
scroll to position [1284, 0]
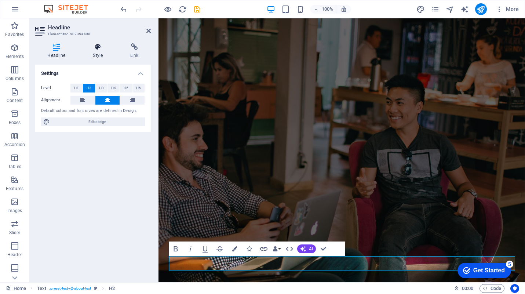
click at [99, 48] on icon at bounding box center [98, 46] width 34 height 7
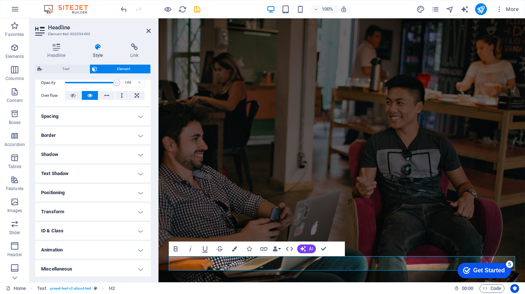
scroll to position [113, 0]
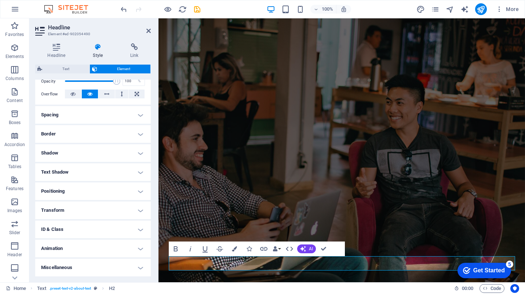
click at [80, 236] on h4 "ID & Class" at bounding box center [93, 230] width 116 height 18
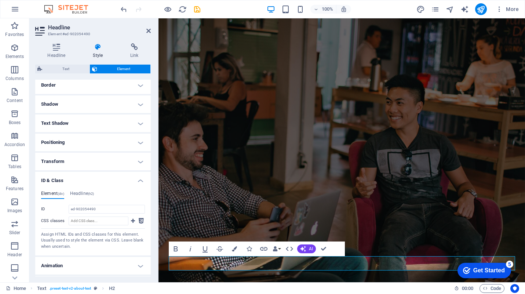
scroll to position [179, 0]
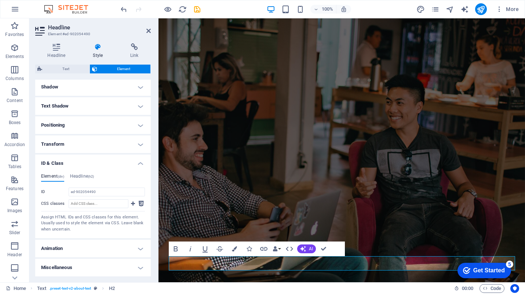
click at [80, 123] on h4 "Positioning" at bounding box center [93, 125] width 116 height 18
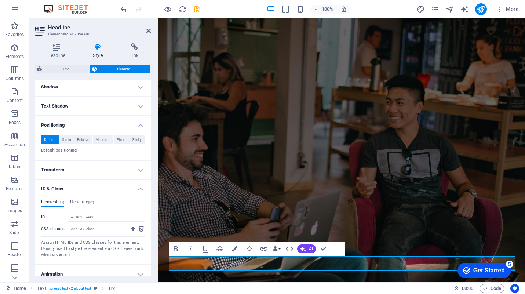
click at [80, 112] on h4 "Text Shadow" at bounding box center [93, 106] width 116 height 18
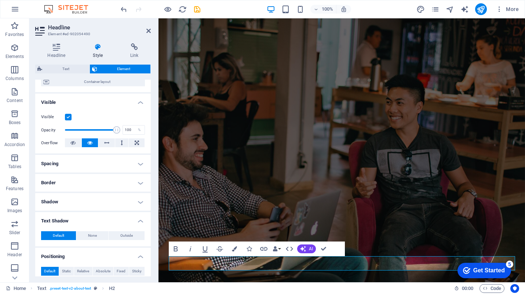
scroll to position [23, 0]
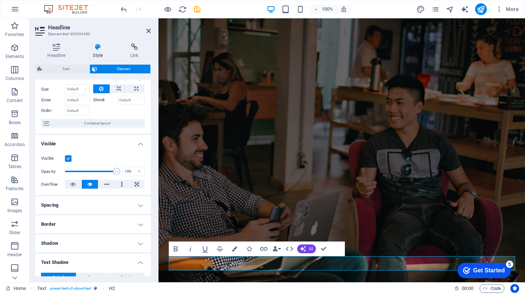
click at [72, 225] on h4 "Border" at bounding box center [93, 224] width 116 height 18
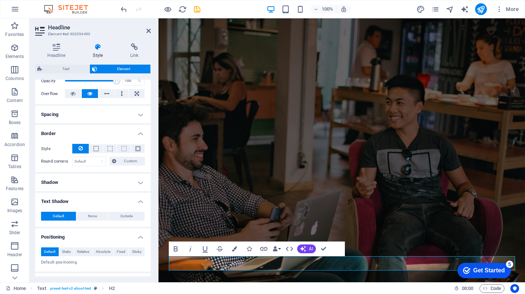
scroll to position [121, 0]
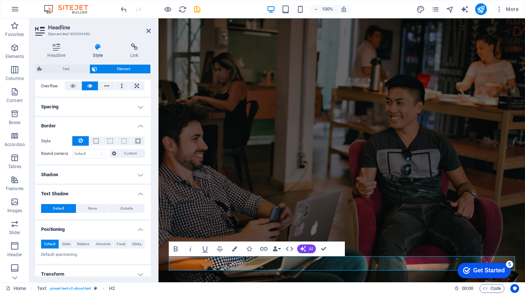
click at [72, 169] on h4 "Shadow" at bounding box center [93, 175] width 116 height 18
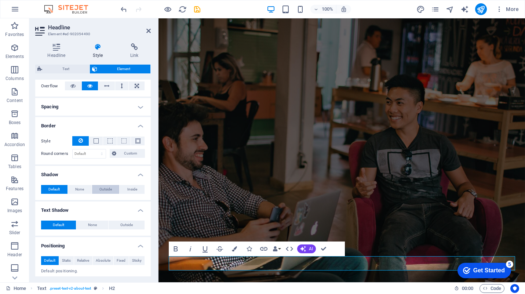
scroll to position [267, 0]
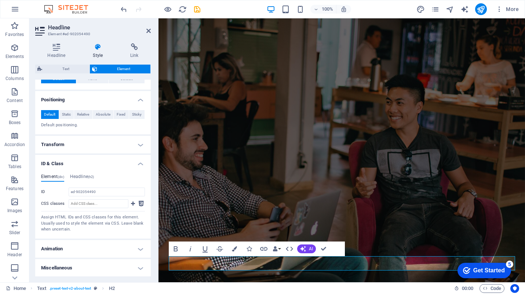
click at [96, 248] on h4 "Animation" at bounding box center [93, 249] width 116 height 18
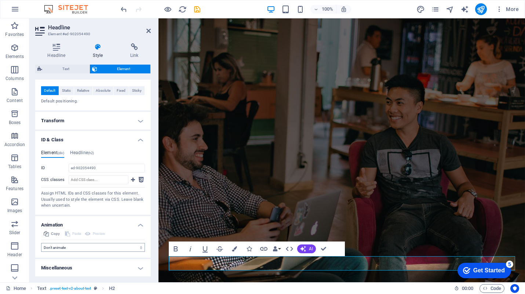
click at [99, 270] on h4 "Miscellaneous" at bounding box center [93, 268] width 116 height 18
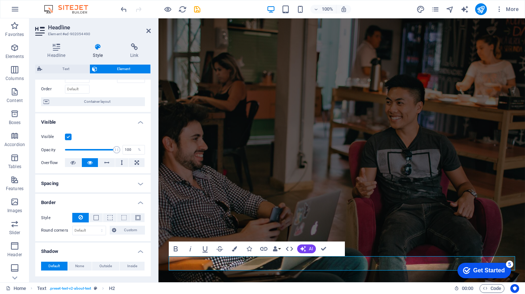
scroll to position [0, 0]
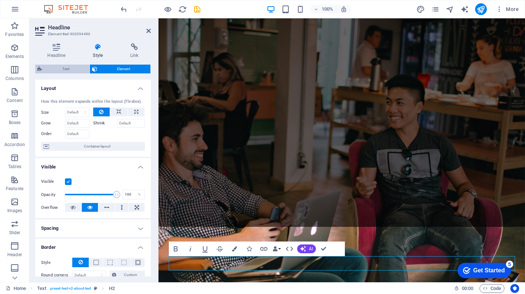
click at [68, 70] on span "Text" at bounding box center [65, 69] width 43 height 9
select select "rem"
select select "preset-text-v2-about-text"
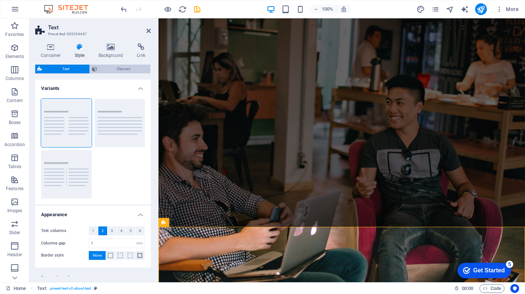
click at [106, 68] on span "Element" at bounding box center [123, 69] width 49 height 9
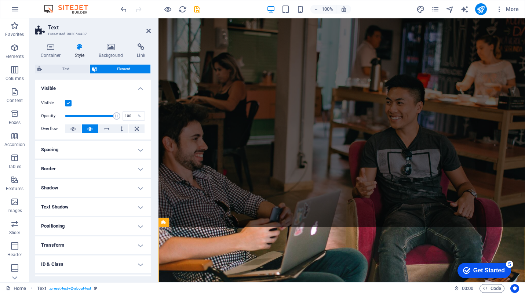
click at [79, 50] on icon at bounding box center [79, 46] width 21 height 7
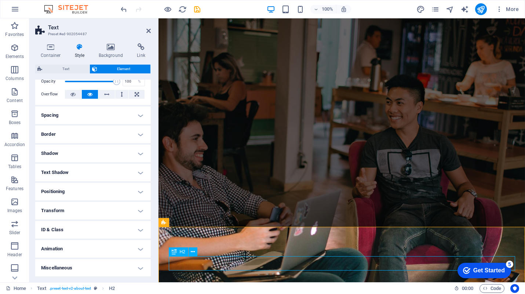
click at [182, 253] on span "H2" at bounding box center [183, 252] width 6 height 4
click at [175, 253] on icon at bounding box center [174, 251] width 5 height 9
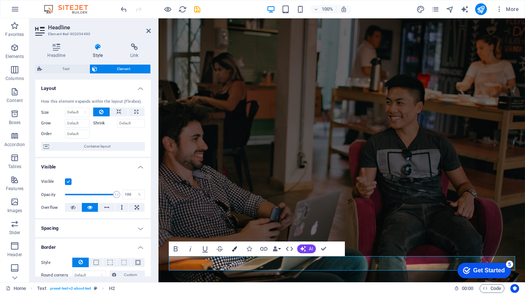
click at [233, 250] on icon "button" at bounding box center [234, 248] width 5 height 5
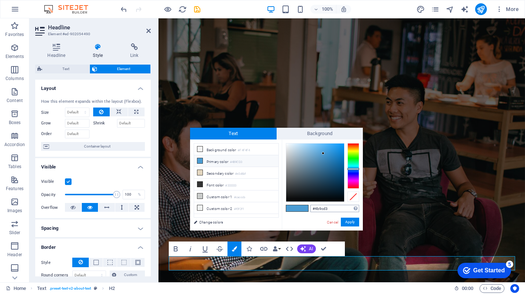
click at [325, 211] on input "#4b9cd3" at bounding box center [334, 208] width 49 height 7
type input "#682fab"
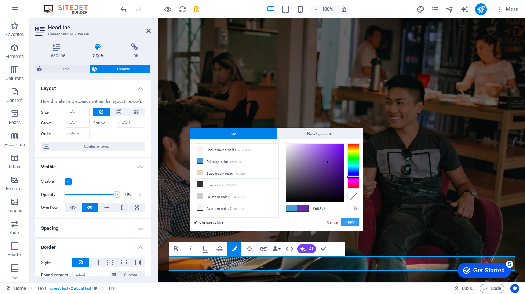
click at [354, 221] on button "Apply" at bounding box center [350, 222] width 18 height 9
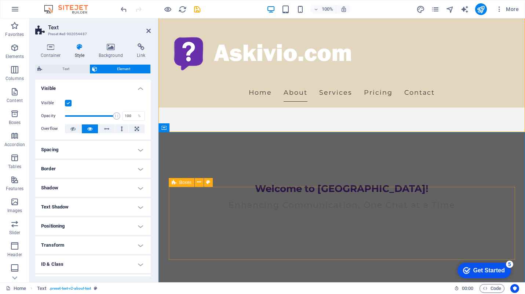
scroll to position [200, 0]
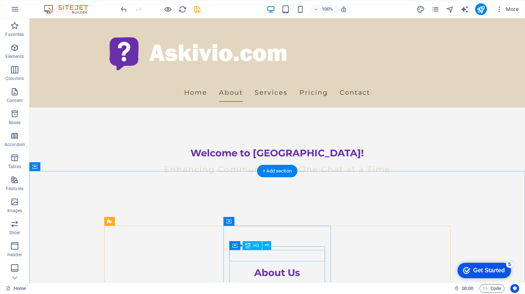
scroll to position [279, 0]
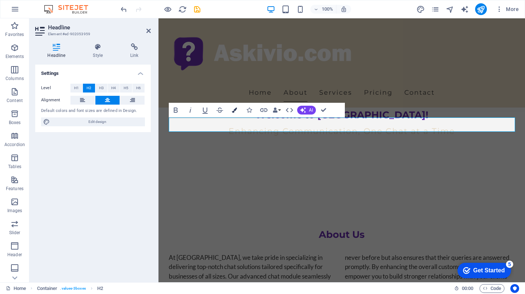
click at [235, 110] on icon "button" at bounding box center [234, 110] width 5 height 5
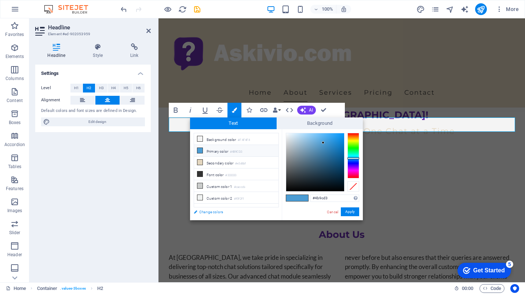
click at [209, 210] on link "Change colors" at bounding box center [232, 211] width 85 height 9
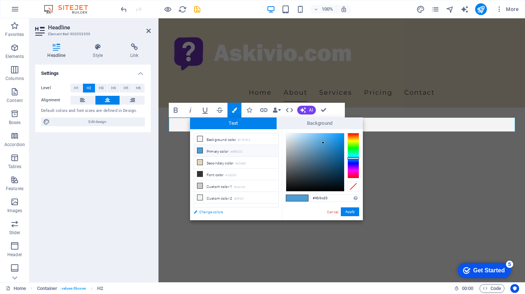
select select "px"
select select "200"
select select "px"
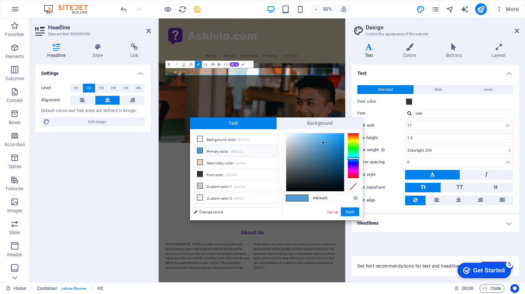
scroll to position [334, 0]
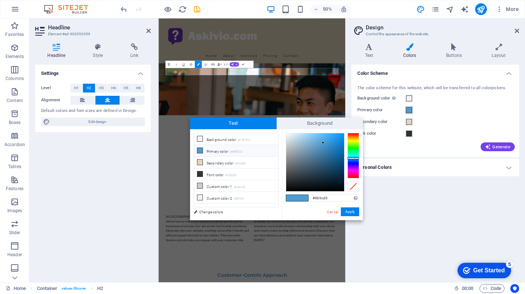
click at [409, 110] on span at bounding box center [409, 110] width 6 height 6
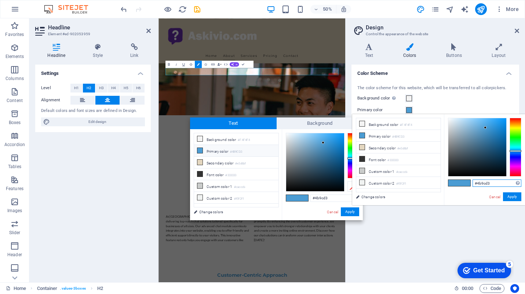
click at [482, 184] on input "#4b9cd3" at bounding box center [497, 182] width 49 height 7
paste input "682fab"
type input "#682fab"
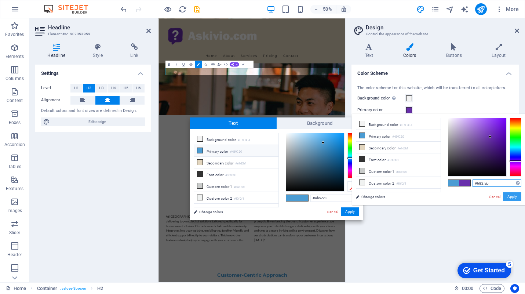
type input "#682fab"
click at [517, 198] on button "Apply" at bounding box center [512, 196] width 18 height 9
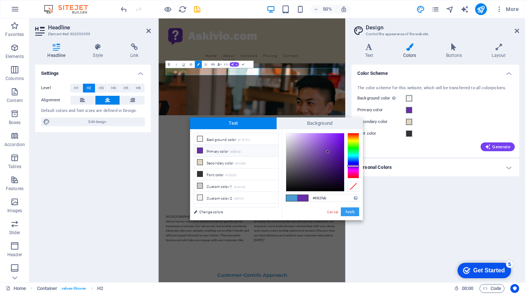
click at [350, 211] on button "Apply" at bounding box center [350, 211] width 18 height 9
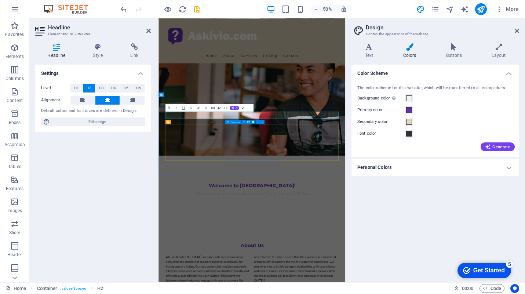
scroll to position [233, 0]
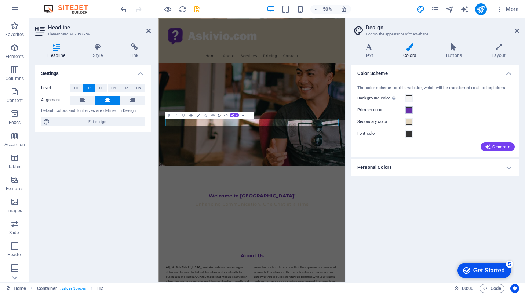
click at [407, 108] on span at bounding box center [409, 110] width 6 height 6
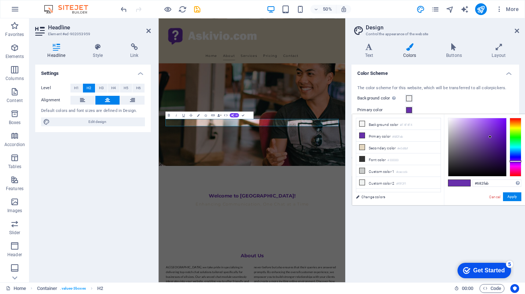
click at [441, 107] on div "Primary color" at bounding box center [435, 110] width 156 height 9
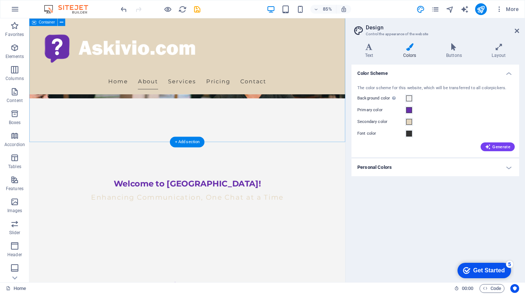
scroll to position [0, 0]
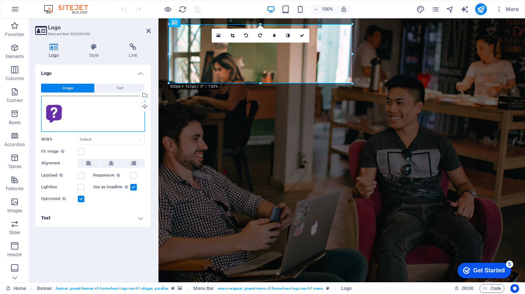
click at [92, 113] on div "Drag files here, click to choose files or select files from Files or our free s…" at bounding box center [93, 114] width 104 height 36
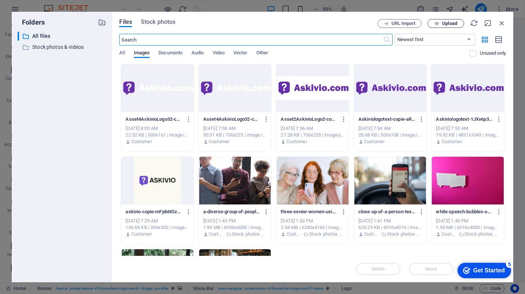
click at [443, 21] on span "Upload" at bounding box center [449, 23] width 15 height 4
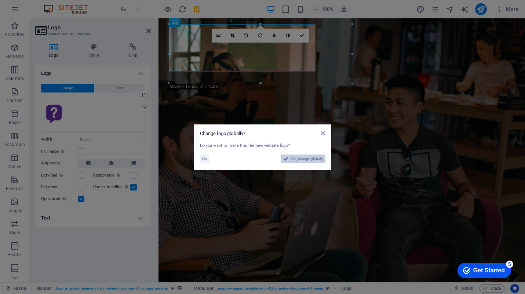
click at [306, 160] on span "Yes, change globally" at bounding box center [307, 158] width 33 height 9
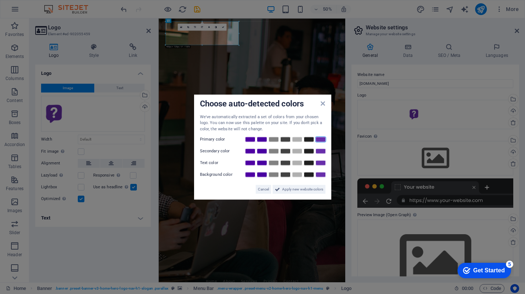
click at [319, 139] on link at bounding box center [320, 140] width 11 height 6
click at [300, 151] on link at bounding box center [297, 151] width 11 height 6
click at [285, 164] on link at bounding box center [285, 163] width 11 height 6
click at [298, 175] on link at bounding box center [297, 175] width 11 height 6
click at [274, 151] on link at bounding box center [273, 151] width 11 height 6
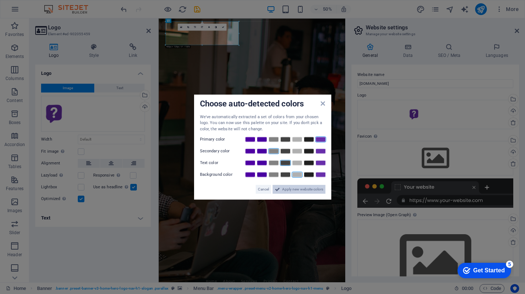
click at [303, 189] on span "Apply new website colors" at bounding box center [302, 189] width 41 height 9
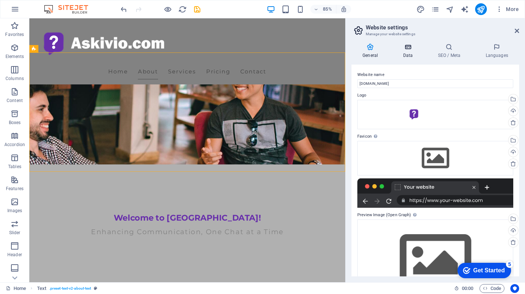
click at [410, 52] on h4 "Data" at bounding box center [409, 50] width 35 height 15
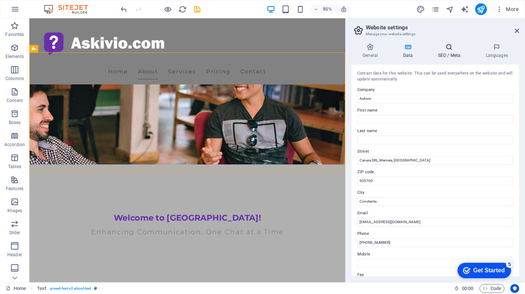
click at [438, 49] on icon at bounding box center [449, 46] width 45 height 7
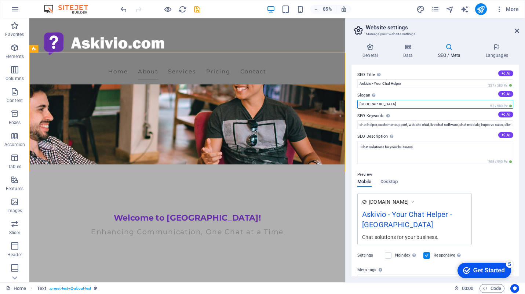
click at [366, 104] on input "[GEOGRAPHIC_DATA]" at bounding box center [435, 104] width 156 height 9
click at [506, 92] on button "AI" at bounding box center [505, 94] width 15 height 6
type input "Transforming Customer Connections with Every Chat"
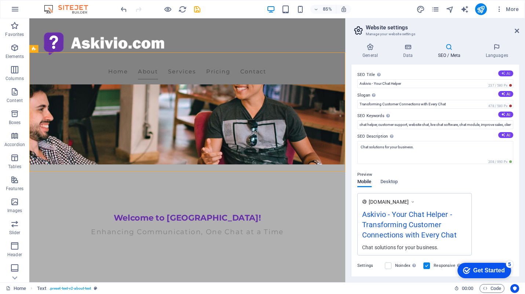
click at [501, 73] on icon at bounding box center [503, 73] width 4 height 4
type input "Askivio: Enhance Chat Support"
click at [502, 115] on icon at bounding box center [503, 114] width 4 height 4
type input "chat solutions, live chat integration, customer support, multi-language support…"
click at [505, 133] on button "AI" at bounding box center [505, 135] width 15 height 6
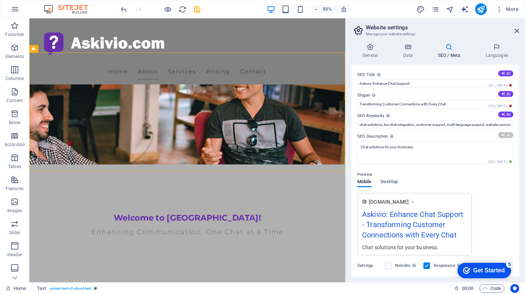
type textarea "Enhance your customer experience with Askivios advanced chat solutions! 24/7 su…"
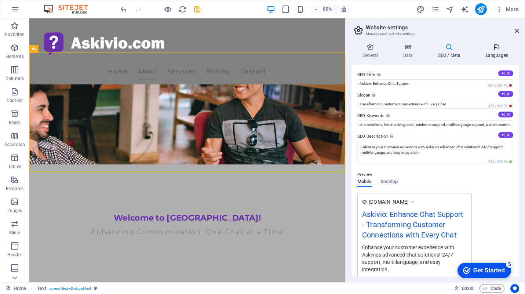
click at [495, 51] on h4 "Languages" at bounding box center [496, 50] width 45 height 15
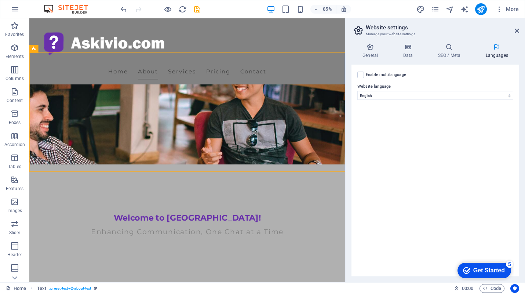
click at [387, 74] on label "Enable multilanguage To disable multilanguage delete all languages until only o…" at bounding box center [386, 74] width 40 height 9
click at [0, 0] on input "Enable multilanguage To disable multilanguage delete all languages until only o…" at bounding box center [0, 0] width 0 height 0
select select
click at [361, 74] on label at bounding box center [360, 75] width 7 height 7
click at [0, 0] on input "Enable multilanguage To disable multilanguage delete all languages until only o…" at bounding box center [0, 0] width 0 height 0
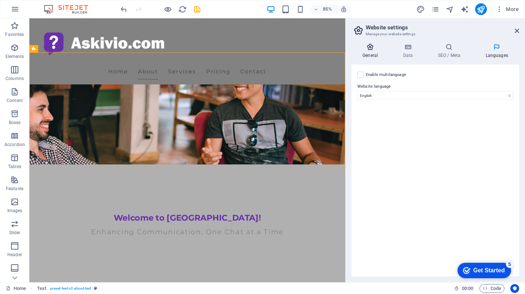
click at [372, 50] on icon at bounding box center [370, 46] width 37 height 7
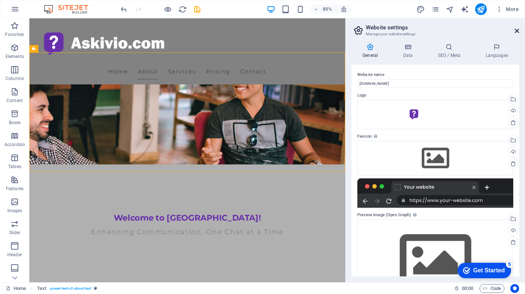
click at [515, 29] on icon at bounding box center [517, 31] width 4 height 6
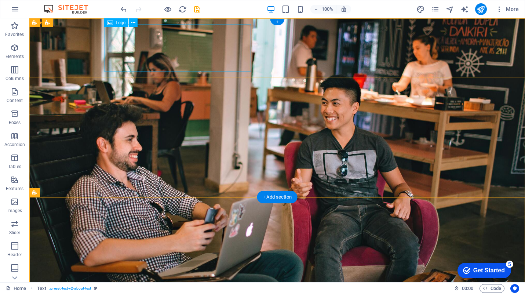
click at [192, 267] on div at bounding box center [277, 290] width 346 height 47
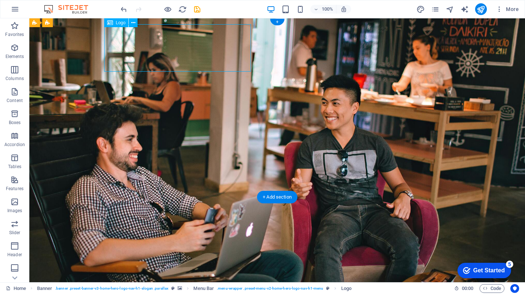
click at [178, 267] on div at bounding box center [277, 290] width 346 height 47
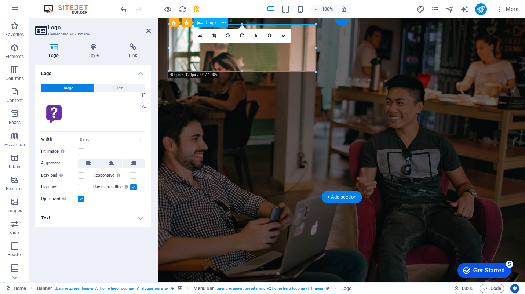
click at [207, 267] on div at bounding box center [342, 290] width 346 height 47
click at [95, 54] on h4 "Style" at bounding box center [96, 50] width 40 height 15
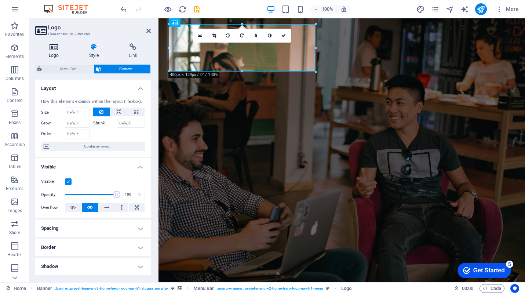
click at [61, 50] on icon at bounding box center [53, 46] width 37 height 7
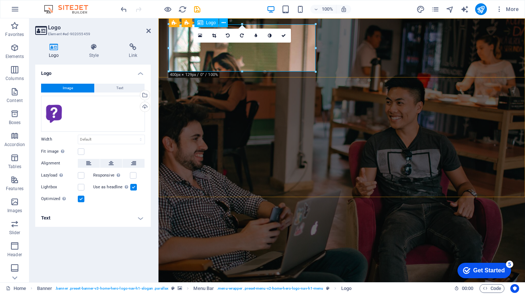
click at [219, 267] on div at bounding box center [342, 290] width 346 height 47
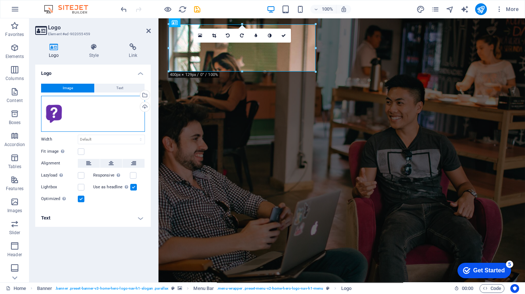
click at [122, 113] on div "Drag files here, click to choose files or select files from Files or our free s…" at bounding box center [93, 114] width 104 height 36
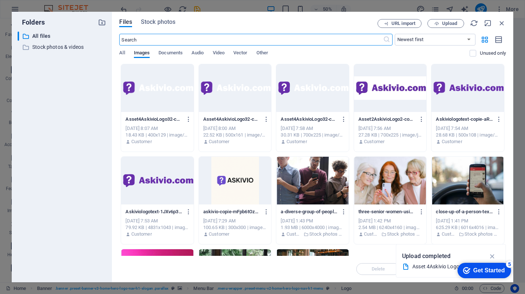
click at [171, 94] on div at bounding box center [157, 88] width 73 height 48
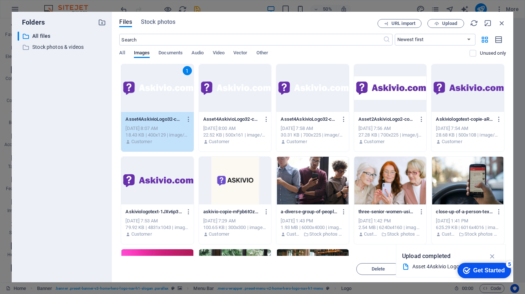
click at [148, 102] on div "1" at bounding box center [157, 88] width 73 height 48
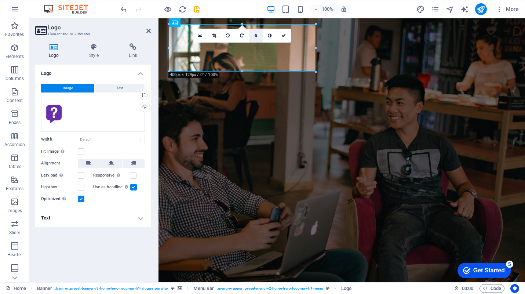
click at [257, 36] on link at bounding box center [256, 36] width 14 height 14
click at [274, 36] on icon at bounding box center [275, 35] width 4 height 4
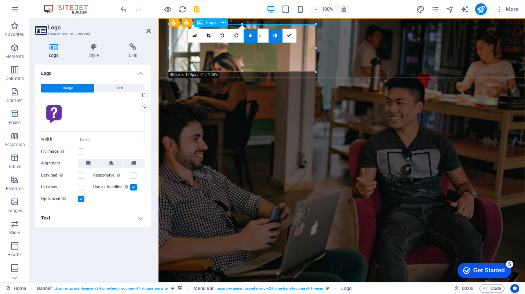
click at [281, 267] on div at bounding box center [342, 290] width 346 height 47
click at [287, 267] on div at bounding box center [342, 290] width 346 height 47
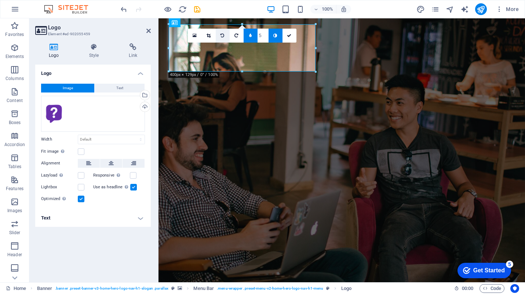
click at [224, 35] on icon at bounding box center [223, 35] width 4 height 4
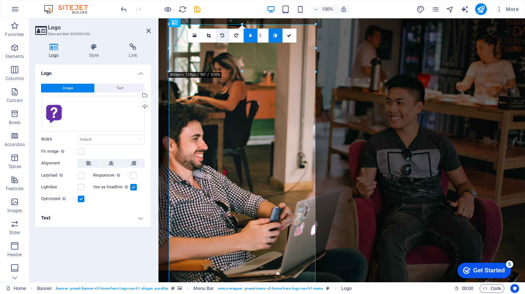
click at [223, 37] on icon at bounding box center [223, 35] width 4 height 4
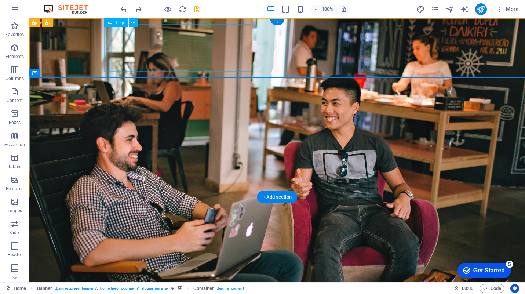
click at [207, 267] on div at bounding box center [277, 290] width 346 height 47
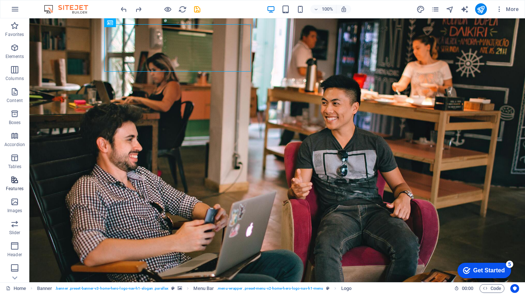
click at [17, 182] on icon "button" at bounding box center [14, 179] width 9 height 9
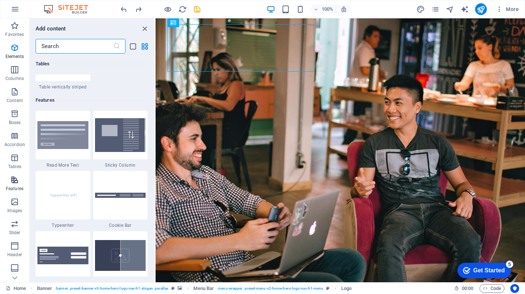
scroll to position [2860, 0]
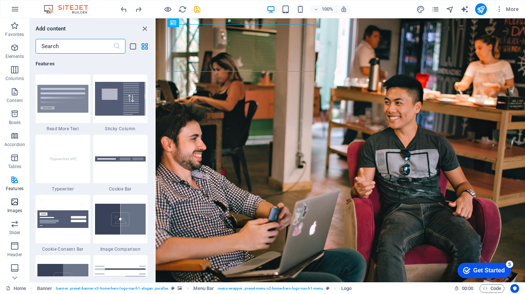
click at [18, 202] on icon "button" at bounding box center [14, 201] width 9 height 9
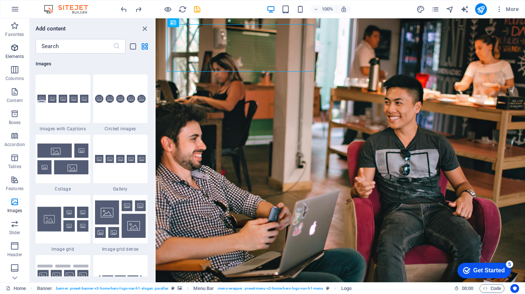
click at [17, 51] on icon "button" at bounding box center [14, 47] width 9 height 9
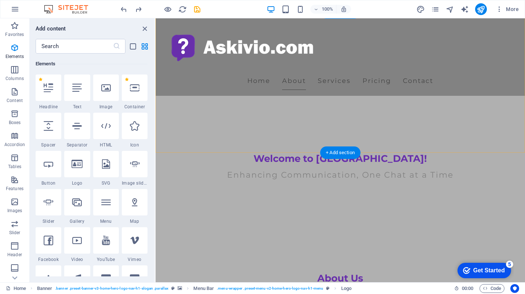
scroll to position [201, 0]
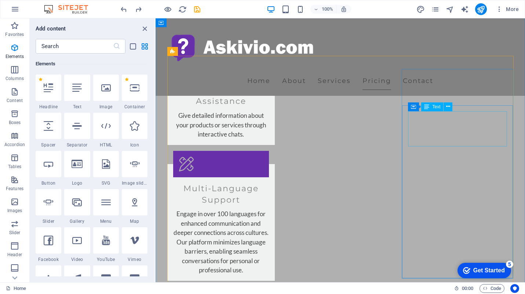
scroll to position [1154, 0]
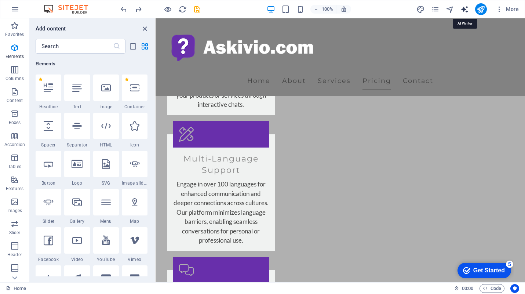
click at [467, 9] on icon "text_generator" at bounding box center [465, 9] width 8 height 8
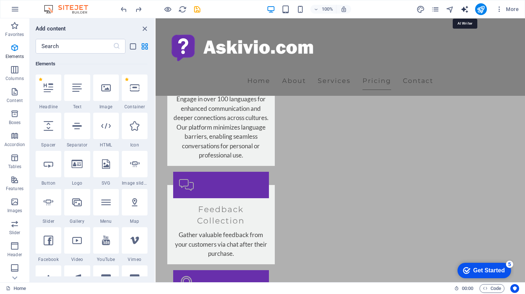
select select "English"
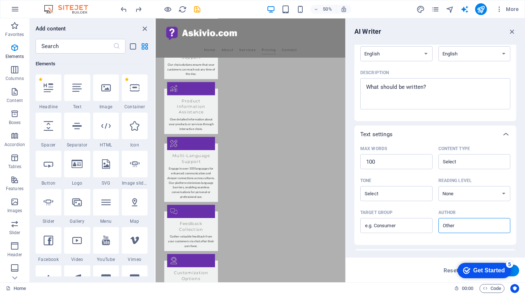
scroll to position [0, 0]
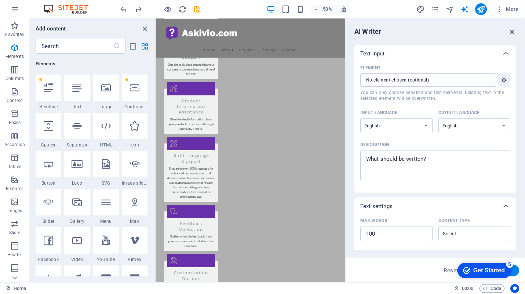
click at [512, 30] on icon "button" at bounding box center [512, 32] width 8 height 8
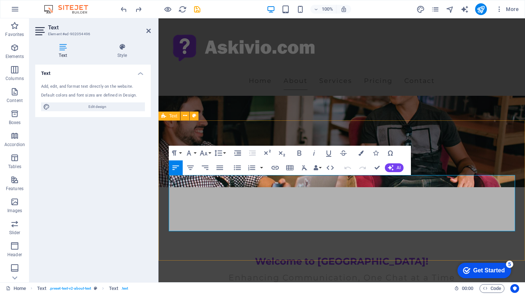
scroll to position [103, 0]
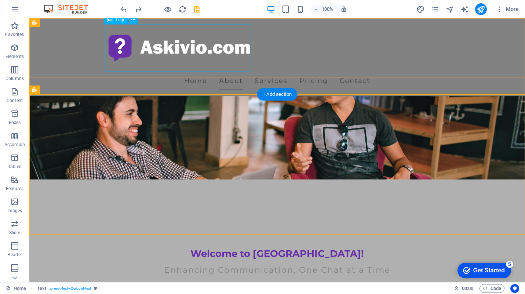
click at [182, 42] on div at bounding box center [277, 47] width 346 height 47
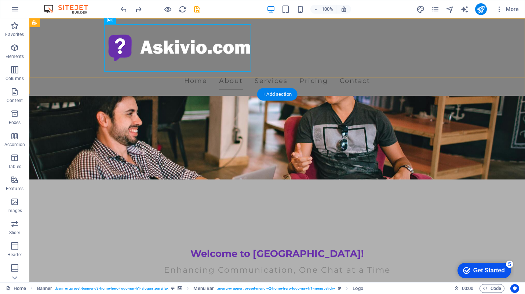
click at [73, 42] on div "Home About Services Pricing Contact" at bounding box center [277, 56] width 496 height 77
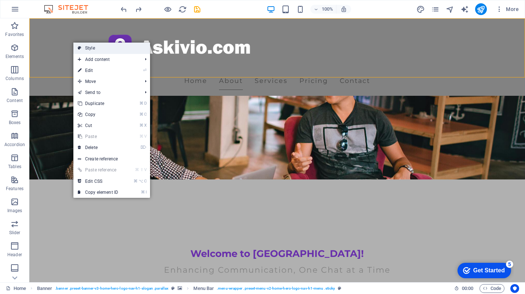
click at [88, 47] on link "Style" at bounding box center [111, 48] width 77 height 11
select select "rem"
select select "preset-menu-v2-home-hero-logo-nav-h1-menu"
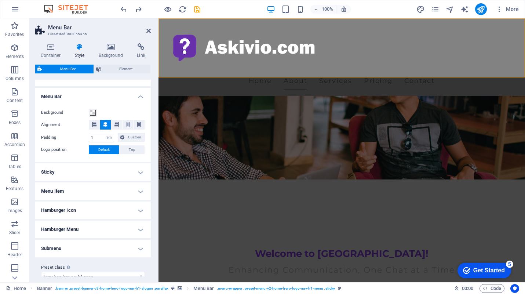
scroll to position [127, 0]
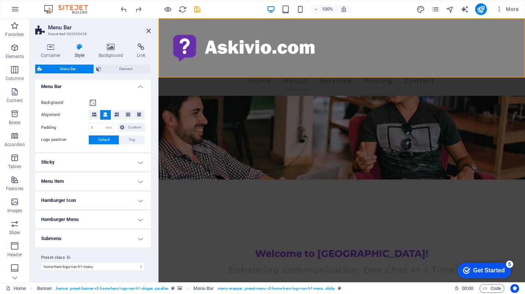
click at [94, 162] on h4 "Sticky" at bounding box center [93, 162] width 116 height 18
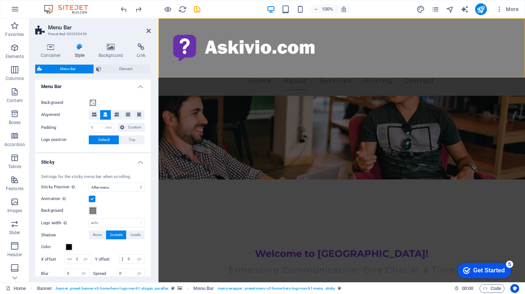
click at [93, 211] on span at bounding box center [93, 211] width 6 height 6
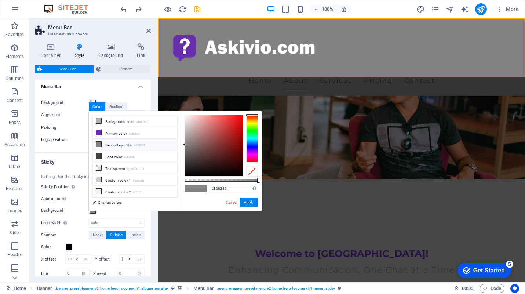
click at [118, 145] on li "Secondary color #828282" at bounding box center [135, 145] width 84 height 12
click at [114, 144] on li "Secondary color #828282" at bounding box center [135, 145] width 84 height 12
click at [203, 188] on span at bounding box center [201, 188] width 11 height 6
drag, startPoint x: 259, startPoint y: 178, endPoint x: 233, endPoint y: 179, distance: 26.8
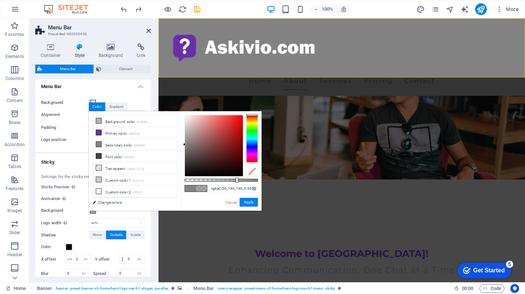
click at [236, 179] on div at bounding box center [237, 180] width 3 height 5
drag, startPoint x: 233, startPoint y: 179, endPoint x: 278, endPoint y: 180, distance: 44.8
click at [278, 180] on body "Askivio Home Favorites Elements Columns Content Boxes Accordion Tables Features…" at bounding box center [262, 147] width 525 height 294
drag, startPoint x: 185, startPoint y: 144, endPoint x: 182, endPoint y: 135, distance: 10.0
click at [182, 135] on div "#ababab Supported formats #0852ed rgb(8, 82, 237) rgba(8, 82, 237, 90%) hsv(221…" at bounding box center [221, 214] width 81 height 206
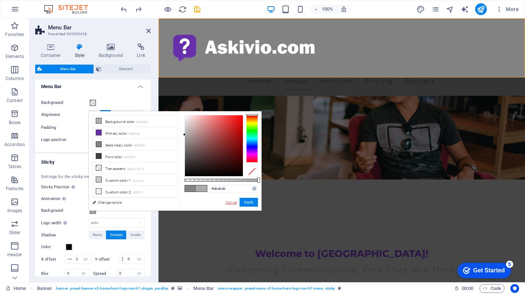
click at [230, 202] on link "Cancel" at bounding box center [231, 203] width 13 height 6
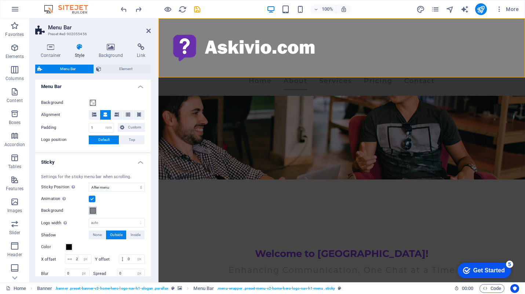
click at [94, 210] on span at bounding box center [93, 211] width 6 height 6
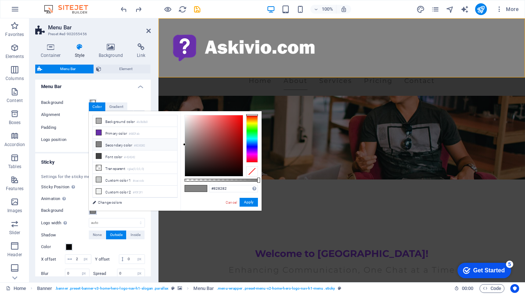
click at [94, 210] on div "less Background color #b0b0b0 Primary color #682fab Secondary color #828282 Fon…" at bounding box center [175, 160] width 173 height 99
click at [114, 121] on li "Background color #b0b0b0" at bounding box center [135, 121] width 84 height 12
drag, startPoint x: 185, startPoint y: 133, endPoint x: 183, endPoint y: 128, distance: 4.9
click at [183, 127] on div at bounding box center [184, 126] width 3 height 3
type input "#cccccc"
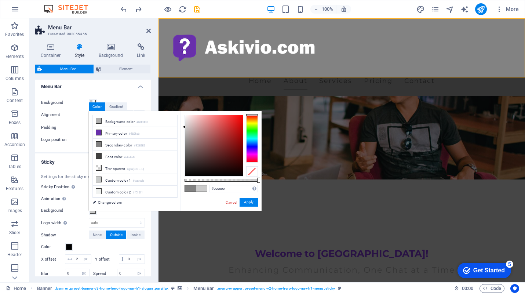
click at [184, 127] on div at bounding box center [184, 126] width 3 height 3
click at [250, 199] on button "Apply" at bounding box center [249, 202] width 18 height 9
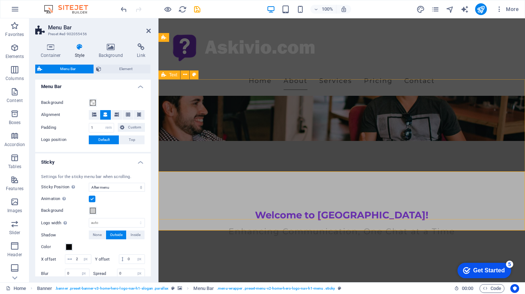
scroll to position [0, 0]
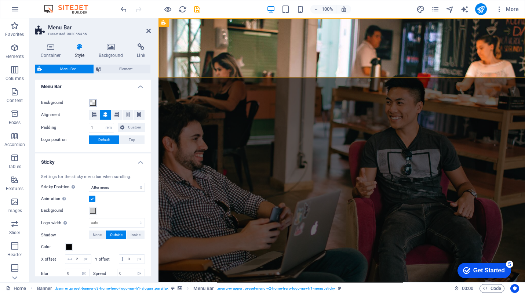
click at [93, 100] on span at bounding box center [93, 103] width 6 height 6
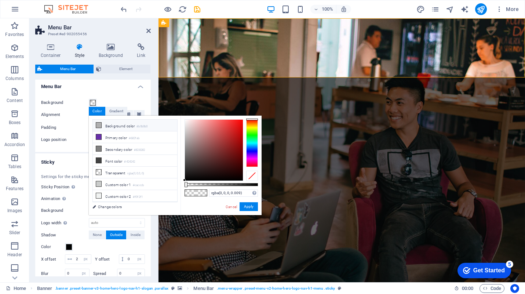
click at [103, 125] on li "Background color #b0b0b0" at bounding box center [135, 126] width 84 height 12
drag, startPoint x: 186, startPoint y: 185, endPoint x: 261, endPoint y: 185, distance: 74.9
click at [261, 185] on div "#b0b0b0 Supported formats #0852ed rgb(8, 82, 237) rgba(8, 82, 237, 90%) hsv(221…" at bounding box center [221, 219] width 81 height 206
click at [183, 139] on div at bounding box center [184, 139] width 3 height 3
click at [251, 205] on button "Apply" at bounding box center [249, 206] width 18 height 9
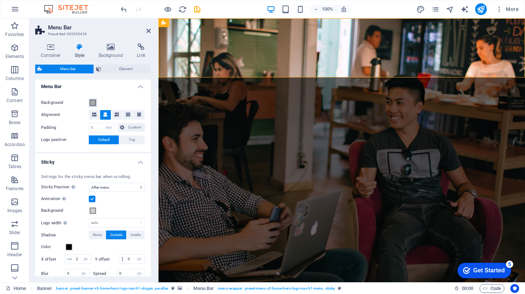
click at [93, 102] on span at bounding box center [93, 103] width 6 height 6
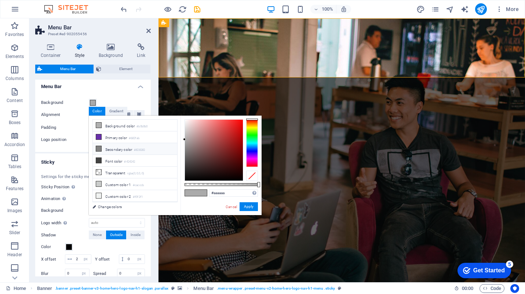
click at [129, 149] on li "Secondary color #828282" at bounding box center [135, 149] width 84 height 12
drag, startPoint x: 185, startPoint y: 148, endPoint x: 183, endPoint y: 134, distance: 14.0
click at [183, 134] on div at bounding box center [184, 134] width 3 height 3
click at [253, 205] on button "Apply" at bounding box center [249, 206] width 18 height 9
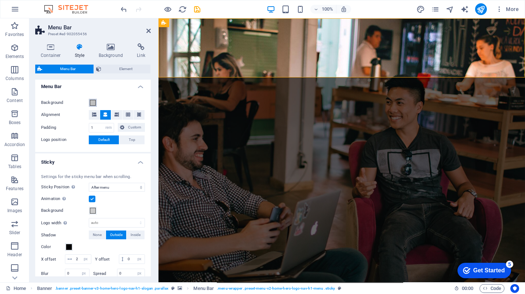
click at [92, 100] on span at bounding box center [93, 103] width 6 height 6
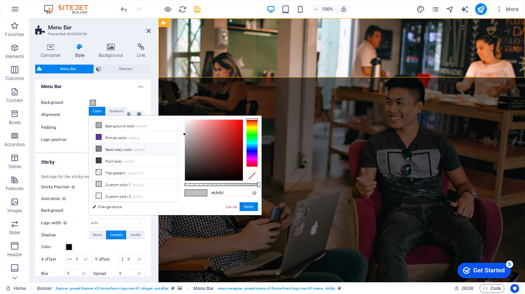
click at [113, 148] on li "Secondary color #828282" at bounding box center [135, 149] width 84 height 12
drag, startPoint x: 185, startPoint y: 149, endPoint x: 182, endPoint y: 132, distance: 16.8
click at [182, 132] on div "#c9c9c9 Supported formats #0852ed rgb(8, 82, 237) rgba(8, 82, 237, 90%) hsv(221…" at bounding box center [221, 219] width 81 height 206
drag, startPoint x: 184, startPoint y: 131, endPoint x: 184, endPoint y: 127, distance: 4.4
click at [184, 127] on div at bounding box center [184, 126] width 3 height 3
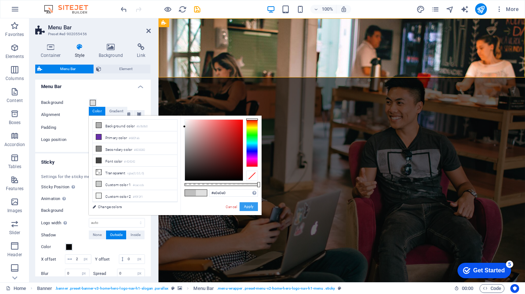
click at [244, 206] on button "Apply" at bounding box center [249, 206] width 18 height 9
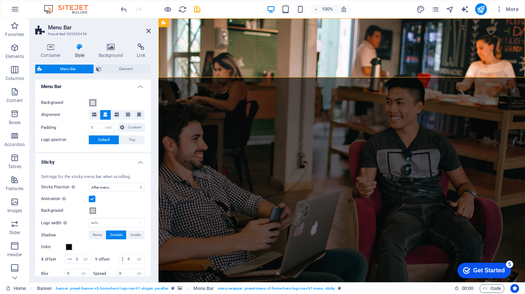
click at [93, 102] on span at bounding box center [93, 103] width 6 height 6
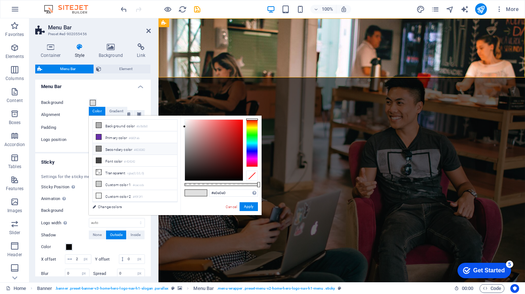
click at [117, 149] on li "Secondary color #828282" at bounding box center [135, 149] width 84 height 12
click at [124, 183] on li "Custom color 1 #cacccb" at bounding box center [135, 184] width 84 height 12
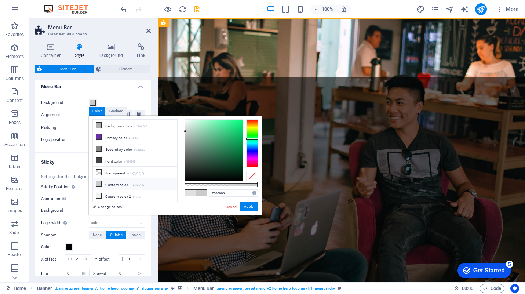
click at [123, 183] on li "Custom color 1 #cacccb" at bounding box center [135, 184] width 84 height 12
type input "#ececec"
drag, startPoint x: 185, startPoint y: 130, endPoint x: 185, endPoint y: 124, distance: 6.2
click at [185, 124] on div at bounding box center [184, 123] width 3 height 3
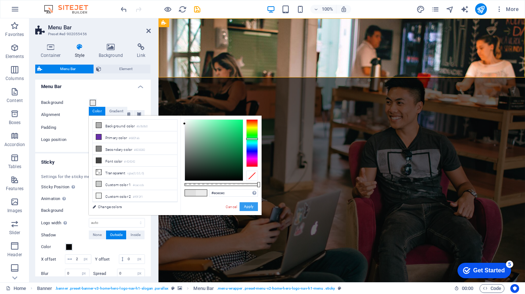
click at [250, 210] on button "Apply" at bounding box center [249, 206] width 18 height 9
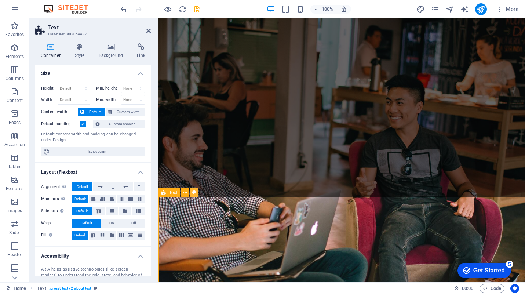
click at [195, 195] on icon at bounding box center [194, 193] width 4 height 8
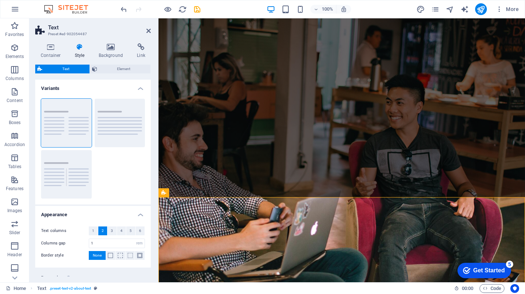
click at [114, 61] on div "Container Style Background Link Size Height Default px rem % vh vw Min. height …" at bounding box center [93, 159] width 116 height 233
click at [113, 58] on h4 "Background" at bounding box center [112, 50] width 39 height 15
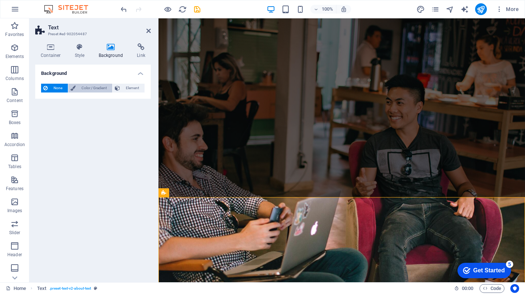
click at [96, 87] on span "Color / Gradient" at bounding box center [94, 88] width 32 height 9
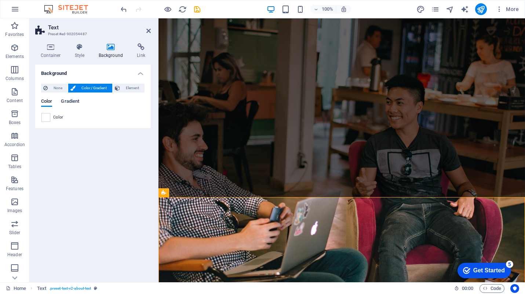
click at [70, 102] on span "Gradient" at bounding box center [70, 102] width 18 height 10
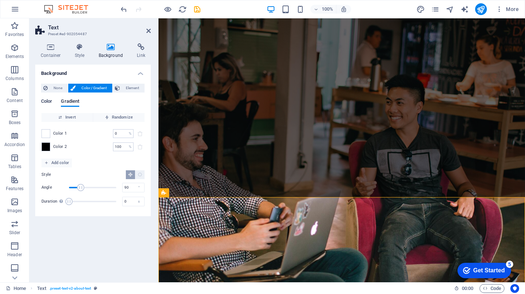
click at [49, 102] on span "Color" at bounding box center [46, 102] width 11 height 10
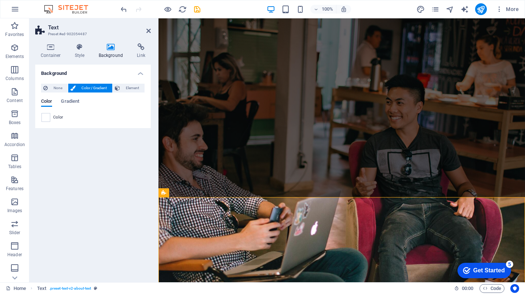
click at [51, 118] on div "Color" at bounding box center [92, 117] width 103 height 9
click at [47, 117] on span at bounding box center [46, 117] width 8 height 8
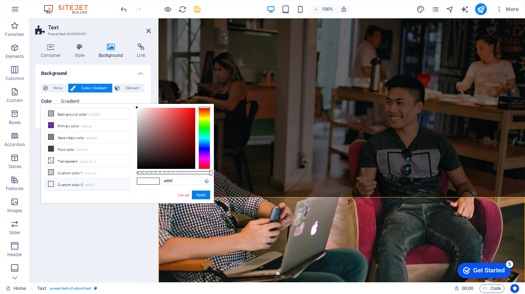
click at [76, 182] on li "Custom color 2 #f0f2f1" at bounding box center [87, 184] width 84 height 12
type input "#f0f2f1"
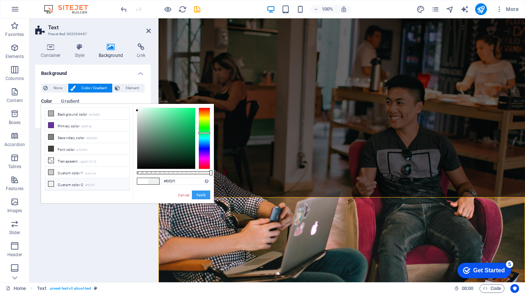
click at [197, 193] on button "Apply" at bounding box center [201, 194] width 18 height 9
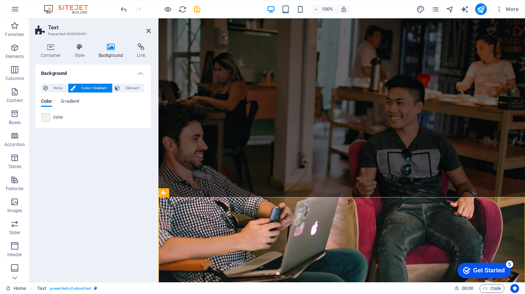
click at [113, 222] on div "Background None Color / Gradient Element Stretch background to full-width Color…" at bounding box center [93, 171] width 116 height 212
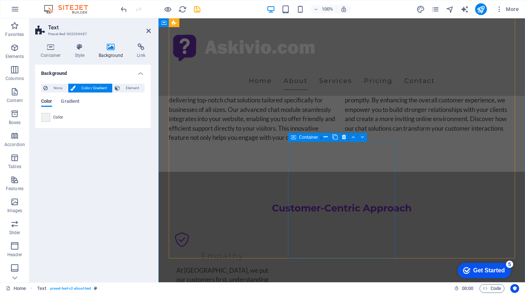
scroll to position [384, 0]
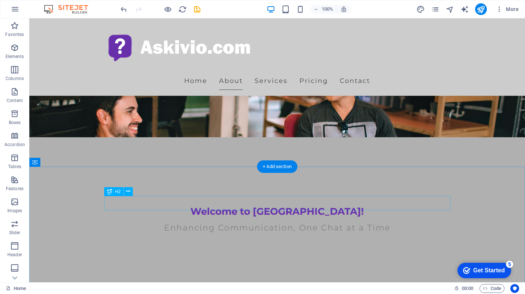
scroll to position [198, 0]
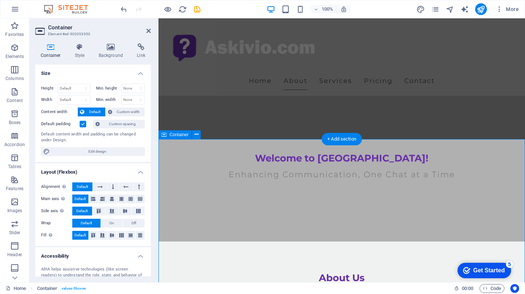
click at [112, 53] on h4 "Background" at bounding box center [112, 50] width 39 height 15
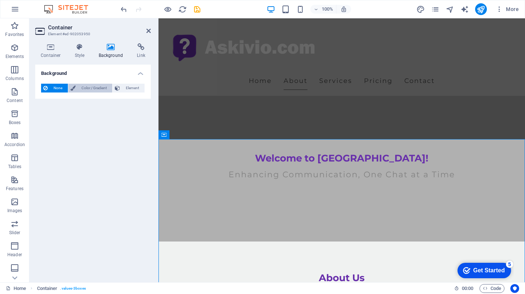
click at [91, 87] on span "Color / Gradient" at bounding box center [94, 88] width 32 height 9
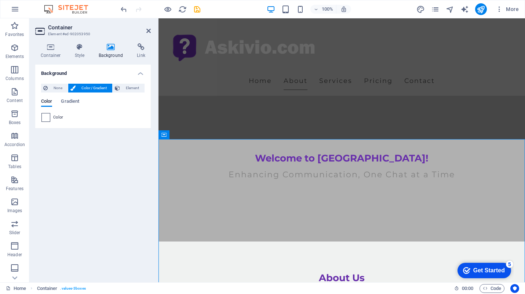
click at [48, 117] on span at bounding box center [46, 117] width 8 height 8
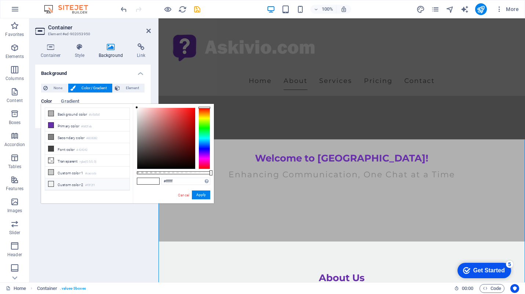
click at [78, 182] on li "Custom color 2 #f0f2f1" at bounding box center [87, 184] width 84 height 12
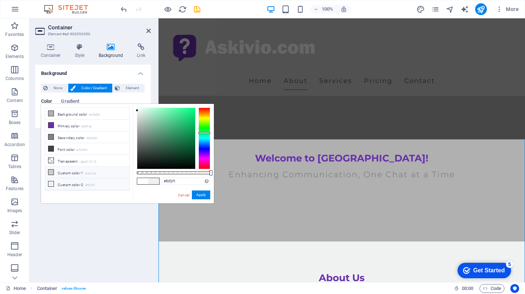
click at [69, 172] on li "Custom color 1 #cacccb" at bounding box center [87, 173] width 84 height 12
click at [68, 181] on li "Custom color 2 #f0f2f1" at bounding box center [87, 184] width 84 height 12
click at [66, 157] on li "Transparent rgba(0,0,0,.0)" at bounding box center [87, 161] width 84 height 12
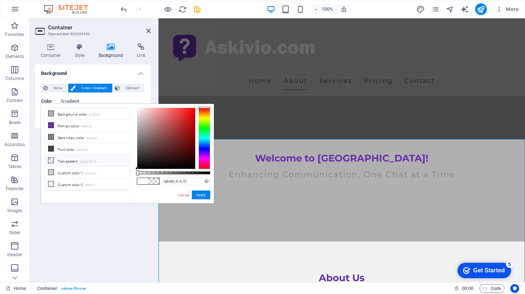
click at [70, 160] on li "Transparent rgba(0,0,0,.0)" at bounding box center [87, 161] width 84 height 12
click at [65, 149] on li "Font color #424242" at bounding box center [87, 149] width 84 height 12
click at [66, 161] on li "Transparent rgba(0,0,0,.0)" at bounding box center [87, 161] width 84 height 12
click at [64, 115] on li "Background color #b0b0b0" at bounding box center [87, 114] width 84 height 12
click at [67, 182] on li "Custom color 2 #f0f2f1" at bounding box center [87, 184] width 84 height 12
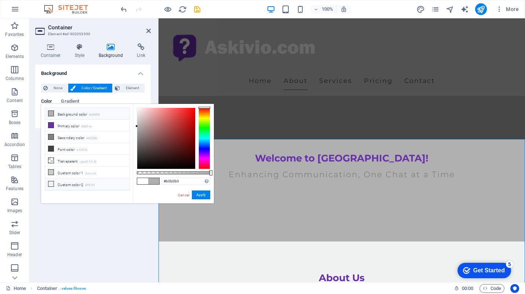
type input "#f0f2f1"
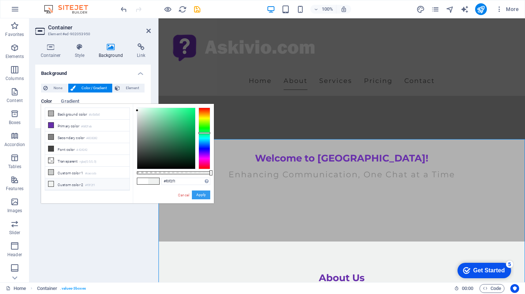
click at [199, 197] on button "Apply" at bounding box center [201, 194] width 18 height 9
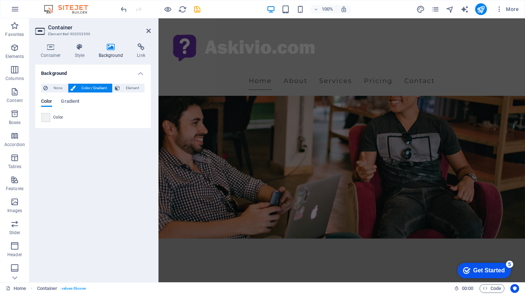
scroll to position [64, 0]
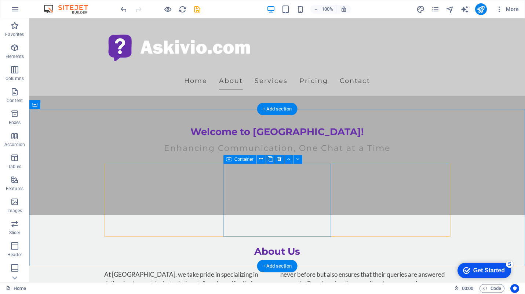
scroll to position [222, 0]
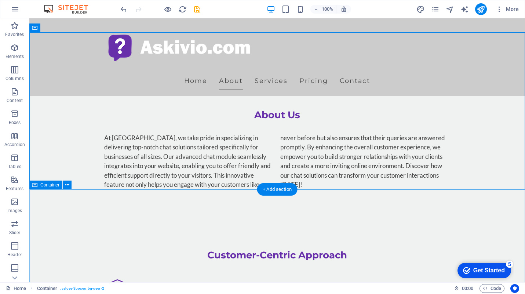
scroll to position [388, 0]
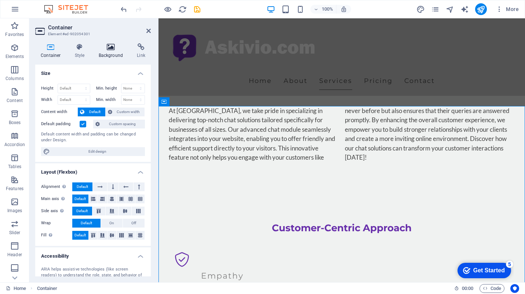
click at [113, 50] on icon at bounding box center [111, 46] width 36 height 7
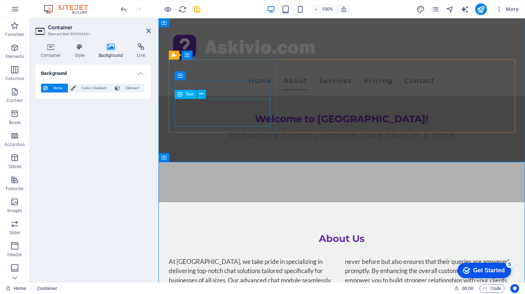
scroll to position [162, 0]
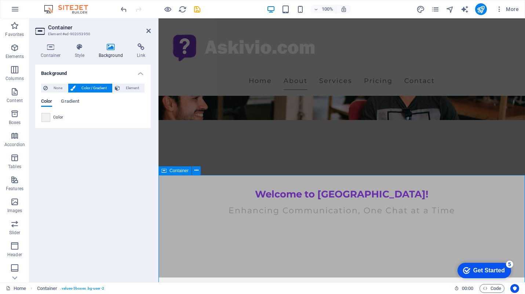
click at [83, 48] on icon at bounding box center [79, 46] width 21 height 7
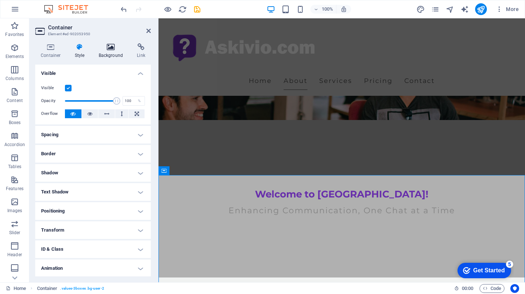
click at [106, 50] on icon at bounding box center [111, 46] width 36 height 7
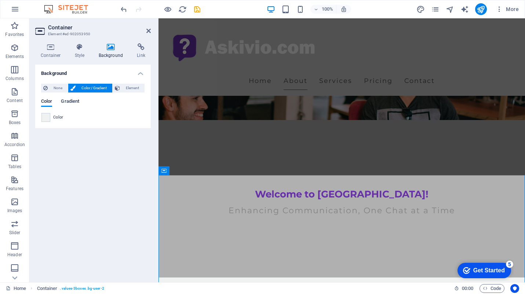
click at [72, 101] on span "Gradient" at bounding box center [70, 102] width 18 height 10
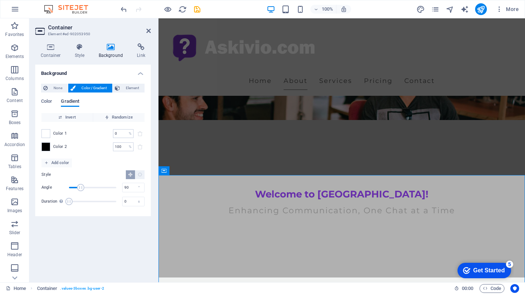
click at [70, 103] on span "Gradient" at bounding box center [70, 102] width 18 height 10
click at [49, 102] on span "Color" at bounding box center [46, 102] width 11 height 10
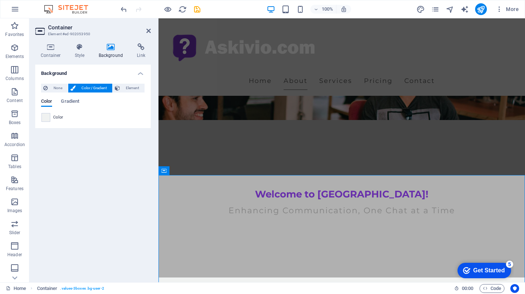
click at [50, 117] on div "Color" at bounding box center [92, 117] width 103 height 9
click at [47, 117] on span at bounding box center [46, 117] width 8 height 8
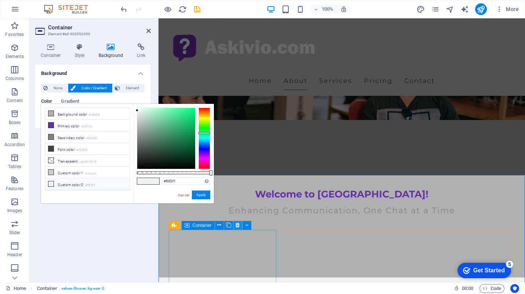
click at [237, 221] on icon at bounding box center [238, 225] width 4 height 8
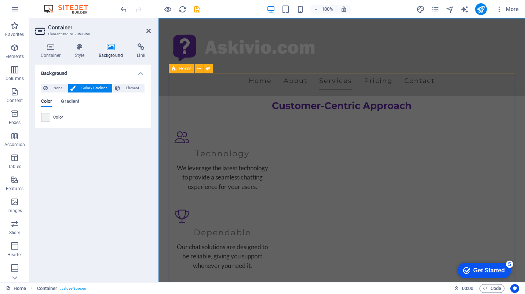
scroll to position [530, 0]
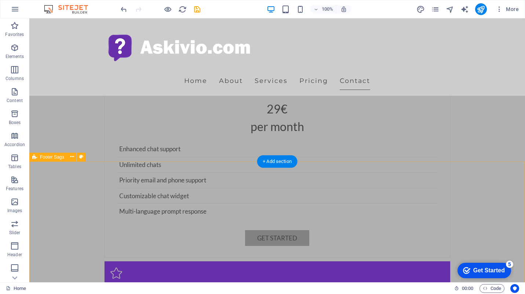
scroll to position [1715, 0]
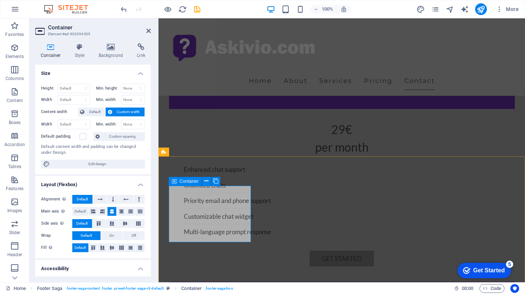
click at [104, 54] on h4 "Background" at bounding box center [112, 50] width 39 height 15
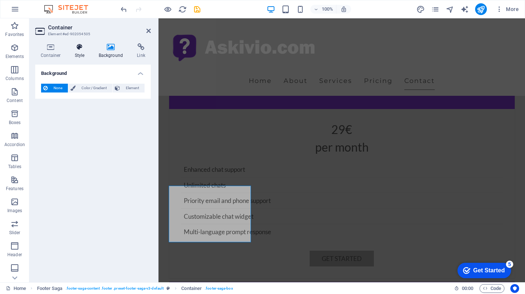
click at [81, 53] on h4 "Style" at bounding box center [81, 50] width 24 height 15
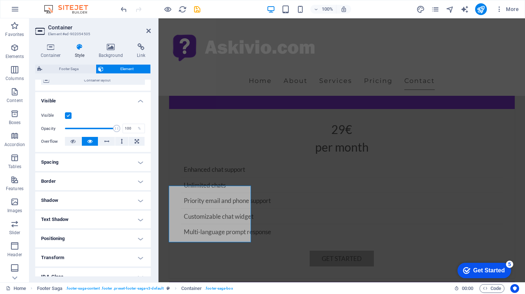
scroll to position [0, 0]
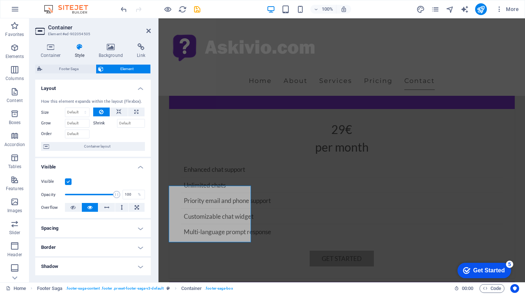
click at [77, 49] on icon at bounding box center [79, 46] width 21 height 7
click at [46, 49] on icon at bounding box center [50, 46] width 31 height 7
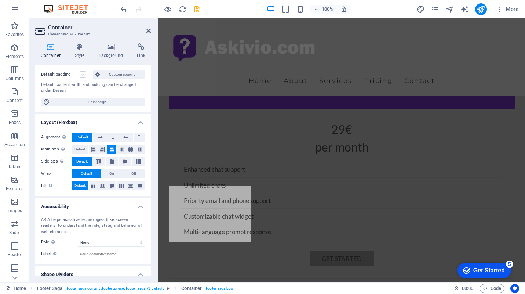
scroll to position [65, 0]
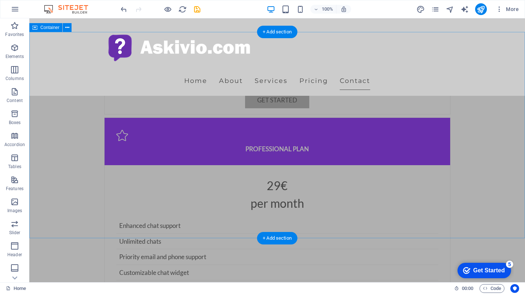
scroll to position [1730, 0]
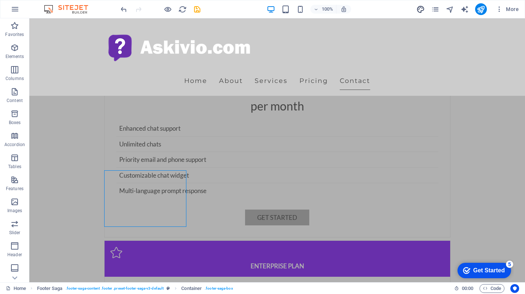
click at [0, 0] on icon "design" at bounding box center [0, 0] width 0 height 0
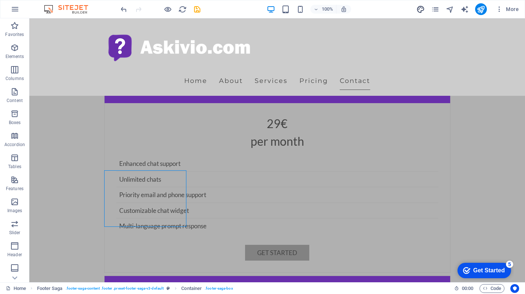
select select "px"
select select "200"
select select "px"
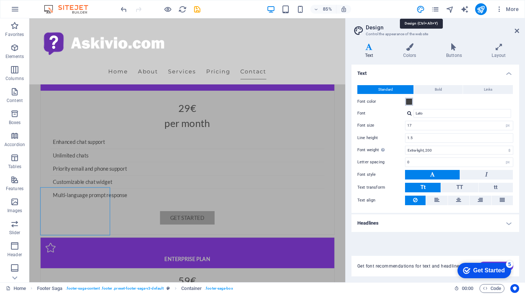
scroll to position [1659, 0]
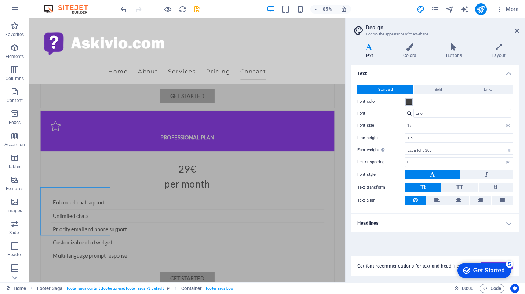
click at [410, 102] on span at bounding box center [409, 102] width 6 height 6
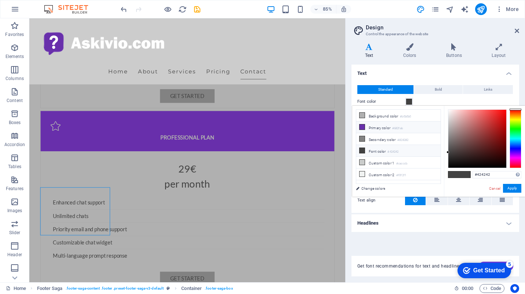
click at [386, 127] on li "Primary color #682fab" at bounding box center [398, 127] width 84 height 12
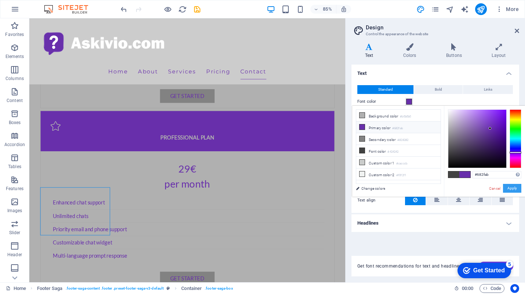
click at [509, 187] on button "Apply" at bounding box center [512, 188] width 18 height 9
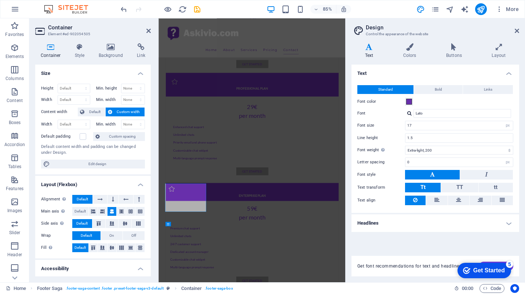
scroll to position [1527, 0]
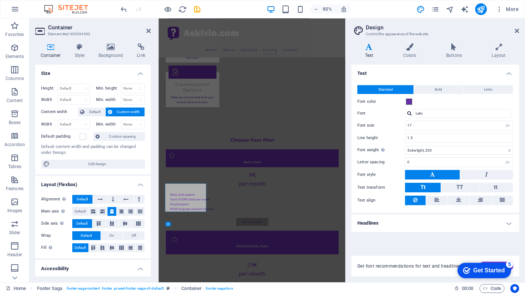
click at [45, 190] on div "Alignment Determines the flex direction. Default Main axis Determine how elemen…" at bounding box center [93, 223] width 116 height 69
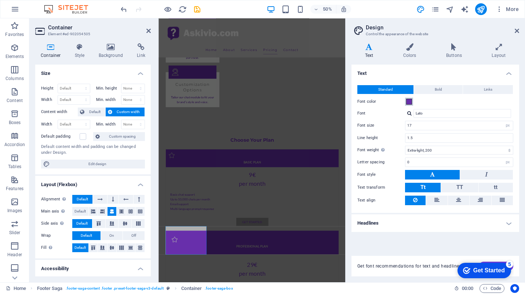
click at [409, 101] on span at bounding box center [409, 102] width 6 height 6
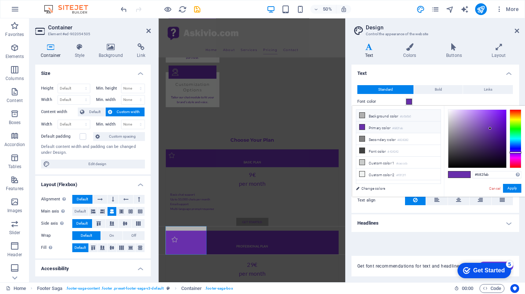
click at [388, 118] on li "Background color #b0b0b0" at bounding box center [398, 116] width 84 height 12
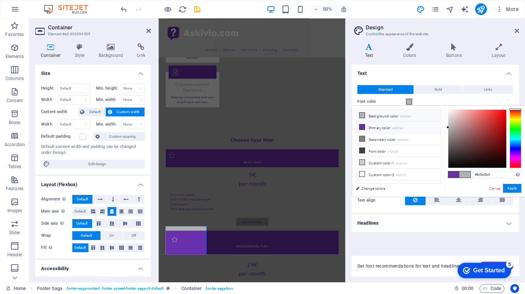
click at [388, 127] on li "Primary color #682fab" at bounding box center [398, 127] width 84 height 12
type input "#682fab"
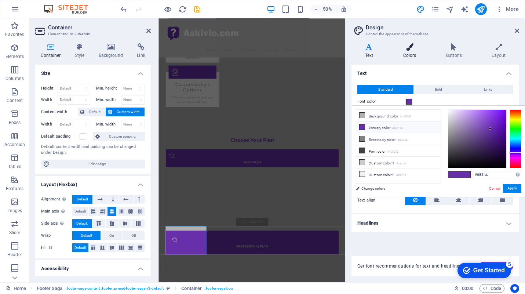
click at [409, 55] on h4 "Colors" at bounding box center [411, 50] width 43 height 15
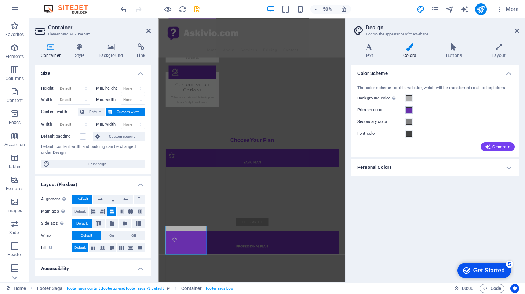
click at [408, 108] on span at bounding box center [409, 110] width 6 height 6
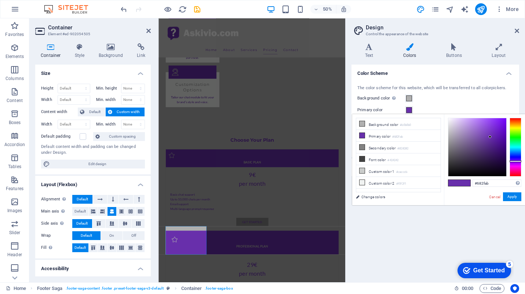
click at [410, 109] on span at bounding box center [409, 110] width 6 height 6
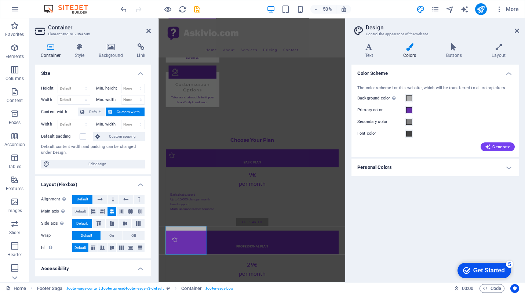
click at [427, 169] on h4 "Personal Colors" at bounding box center [436, 168] width 168 height 18
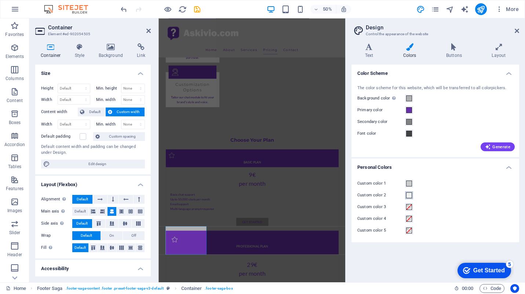
click at [409, 194] on span at bounding box center [409, 195] width 6 height 6
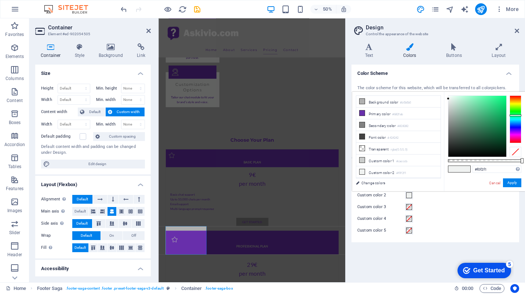
click at [520, 31] on aside "Design Control the appearance of the website Variants Text Colors Buttons Layou…" at bounding box center [435, 150] width 180 height 264
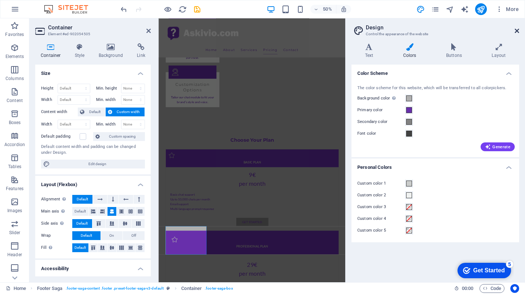
click at [518, 30] on icon at bounding box center [517, 31] width 4 height 6
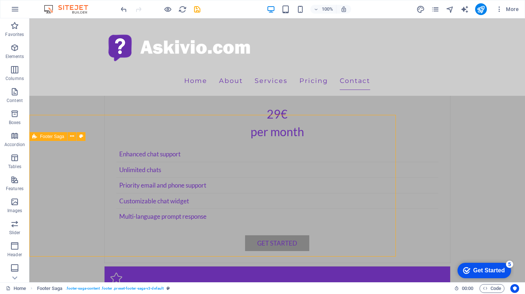
scroll to position [1730, 0]
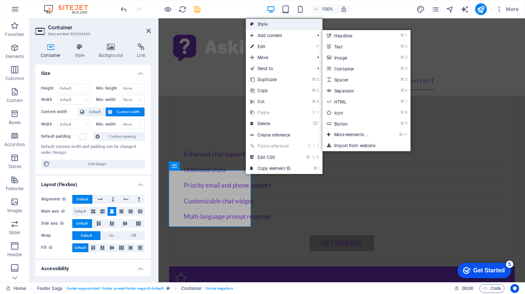
click at [270, 23] on link "Style" at bounding box center [284, 24] width 77 height 11
select select "rem"
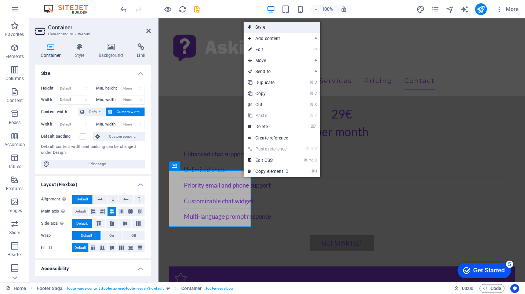
click at [276, 30] on link "Style" at bounding box center [282, 27] width 77 height 11
select select "rem"
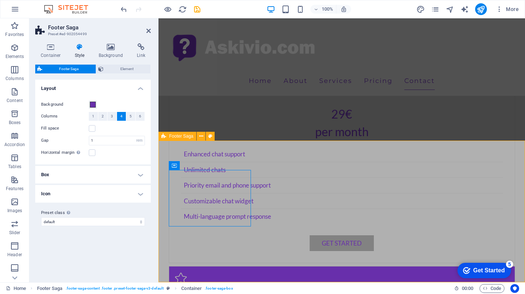
click at [185, 135] on span "Footer Saga" at bounding box center [181, 136] width 24 height 4
click at [211, 137] on icon at bounding box center [210, 136] width 4 height 8
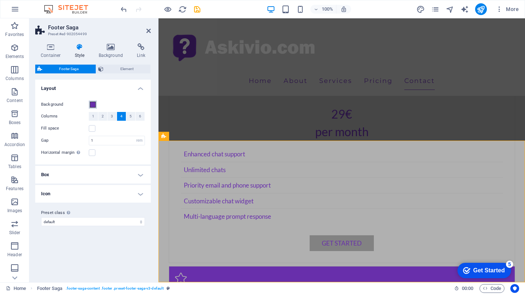
click at [94, 103] on span at bounding box center [93, 105] width 6 height 6
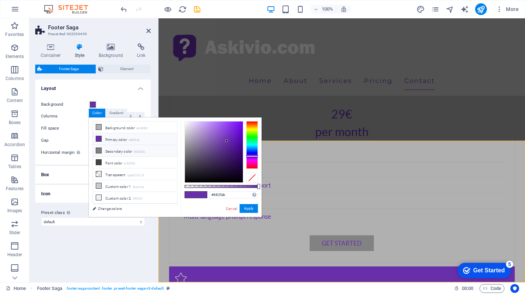
click at [115, 150] on li "Secondary color #828282" at bounding box center [135, 151] width 84 height 12
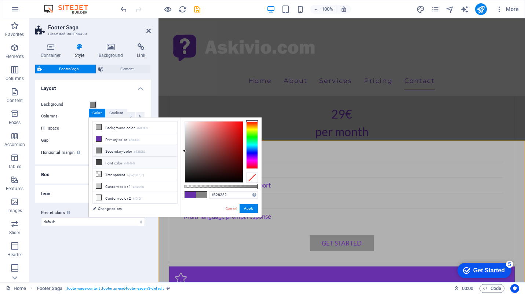
click at [114, 159] on li "Font color #424242" at bounding box center [135, 163] width 84 height 12
type input "#424242"
click at [246, 210] on button "Apply" at bounding box center [249, 208] width 18 height 9
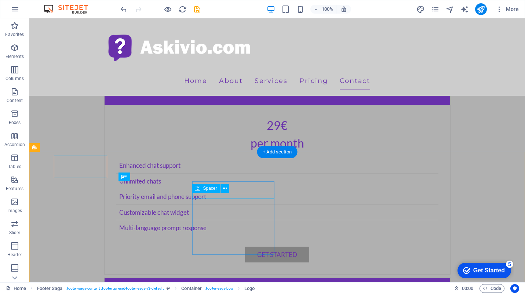
scroll to position [1719, 0]
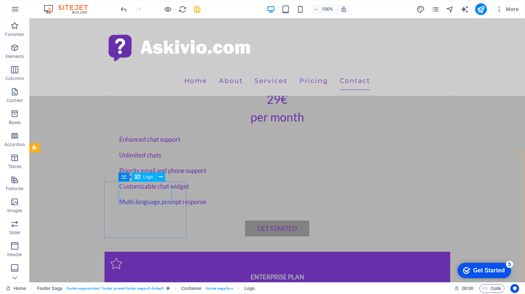
click at [147, 180] on div "Logo" at bounding box center [144, 176] width 25 height 9
click at [146, 176] on span "Logo" at bounding box center [148, 177] width 10 height 4
click at [145, 178] on span "Logo" at bounding box center [148, 177] width 10 height 4
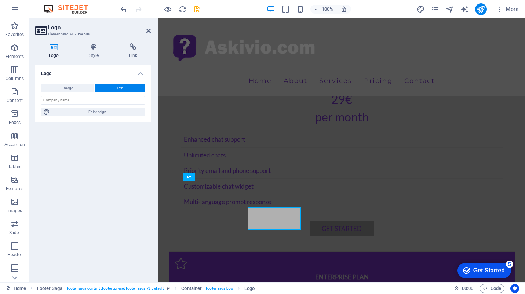
scroll to position [1693, 0]
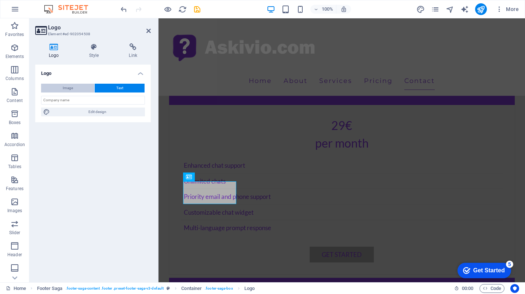
click at [71, 87] on span "Image" at bounding box center [68, 88] width 10 height 9
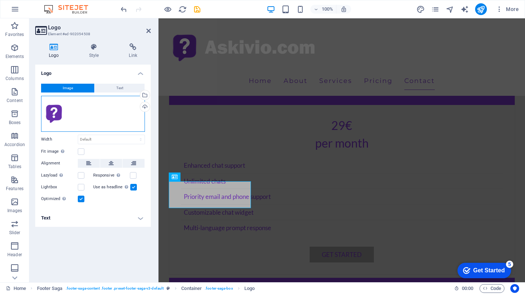
click at [67, 118] on div "Drag files here, click to choose files or select files from Files or our free s…" at bounding box center [93, 114] width 104 height 36
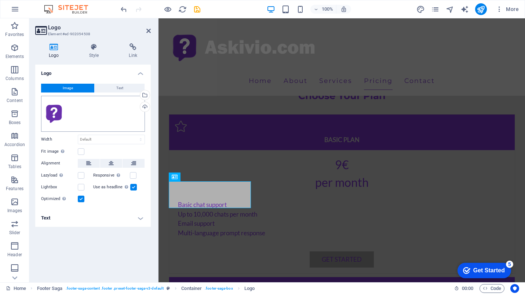
scroll to position [1527, 0]
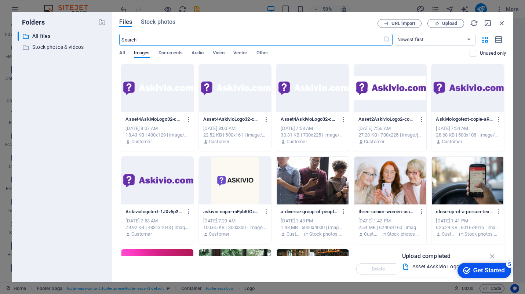
click at [159, 93] on div at bounding box center [157, 88] width 73 height 48
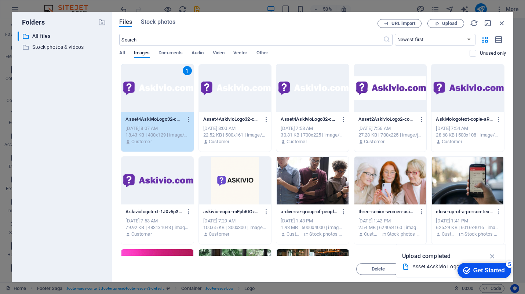
click at [156, 109] on div "1" at bounding box center [157, 88] width 73 height 48
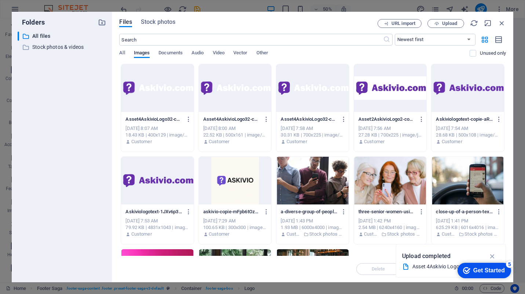
click at [159, 100] on div at bounding box center [157, 88] width 73 height 48
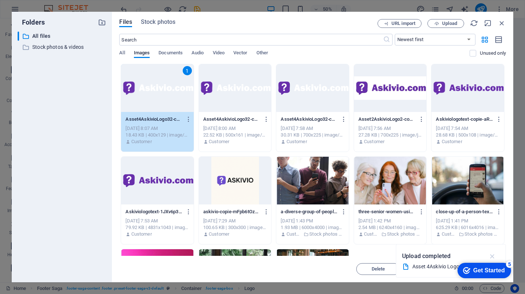
click at [494, 255] on icon "button" at bounding box center [492, 256] width 8 height 8
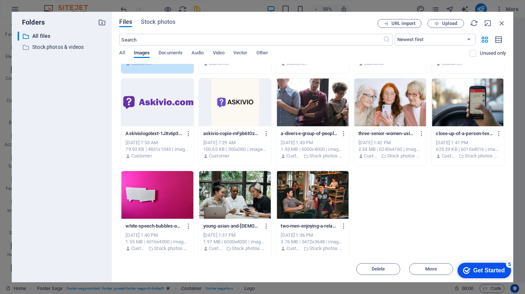
scroll to position [81, 0]
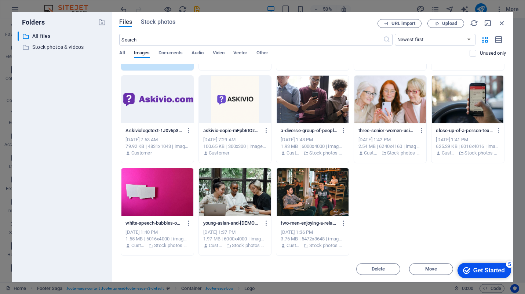
click at [493, 268] on div "Get Started" at bounding box center [489, 270] width 32 height 7
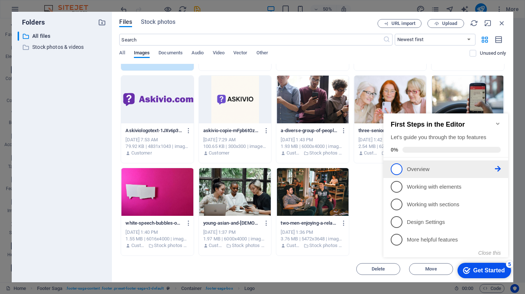
click at [418, 170] on p "Overview - incomplete" at bounding box center [451, 169] width 88 height 8
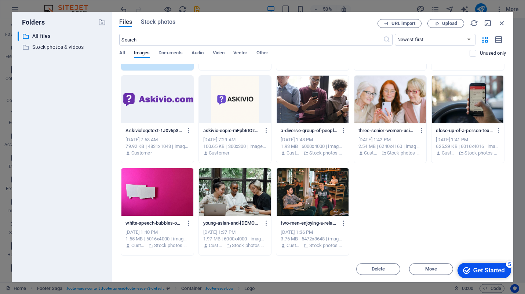
scroll to position [0, 0]
click at [475, 270] on div "Get Started" at bounding box center [489, 270] width 32 height 7
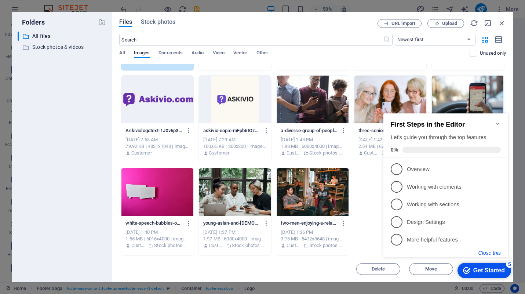
click at [483, 251] on button "Close this" at bounding box center [489, 253] width 22 height 6
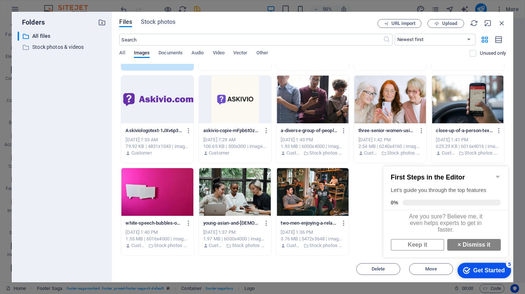
drag, startPoint x: 475, startPoint y: 15, endPoint x: 462, endPoint y: 14, distance: 13.3
click at [462, 14] on div "Files Stock photos URL import Upload ​ Newest first Oldest first Name (A-Z) Nam…" at bounding box center [312, 147] width 401 height 270
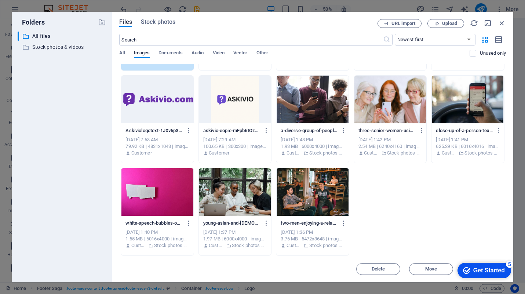
click at [146, 92] on div at bounding box center [157, 100] width 73 height 48
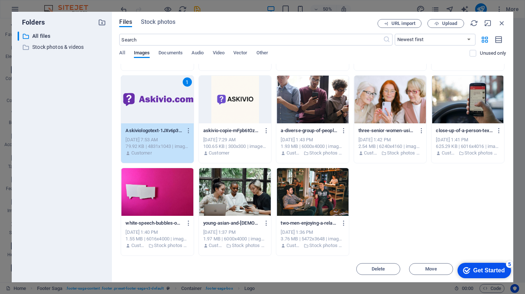
click at [152, 98] on div "1" at bounding box center [157, 100] width 73 height 48
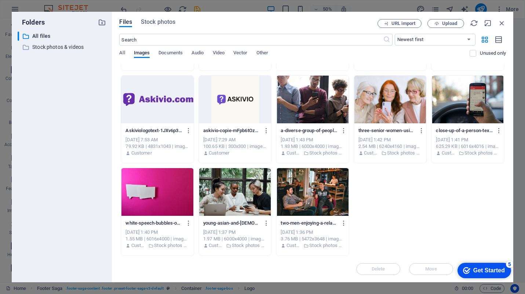
click at [152, 98] on div at bounding box center [157, 100] width 73 height 48
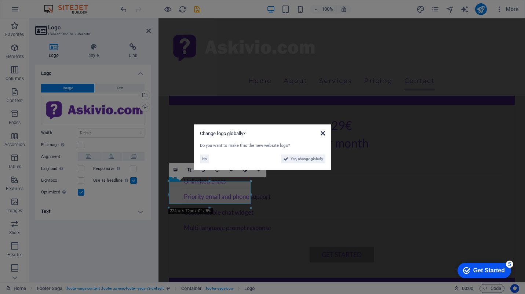
click at [323, 134] on icon at bounding box center [323, 133] width 4 height 6
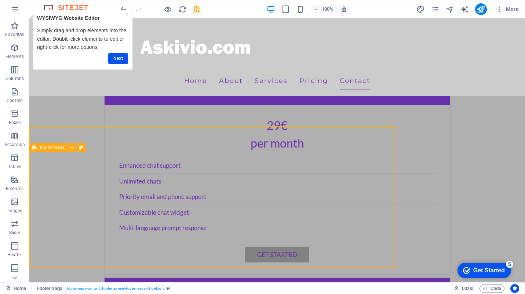
scroll to position [1719, 0]
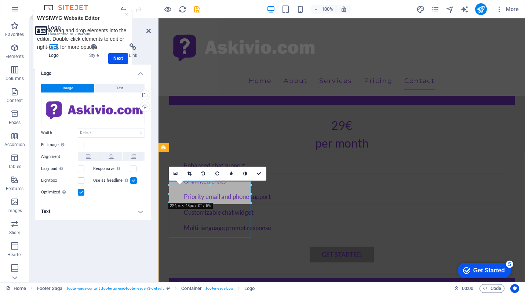
click at [89, 112] on div "Drag files here, click to choose files or select files from Files or our free s…" at bounding box center [93, 110] width 104 height 29
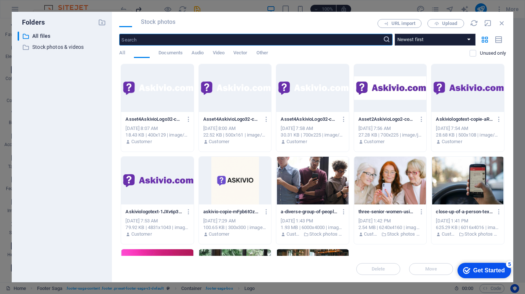
scroll to position [1527, 0]
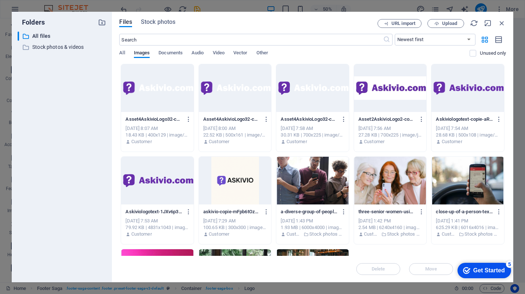
click at [151, 99] on div at bounding box center [157, 88] width 73 height 48
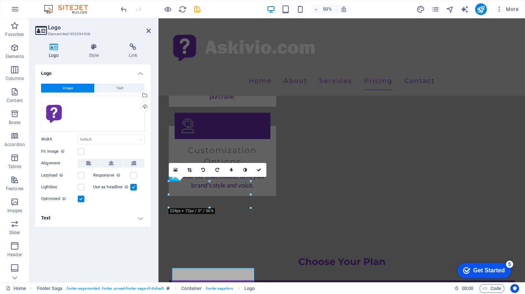
scroll to position [1693, 0]
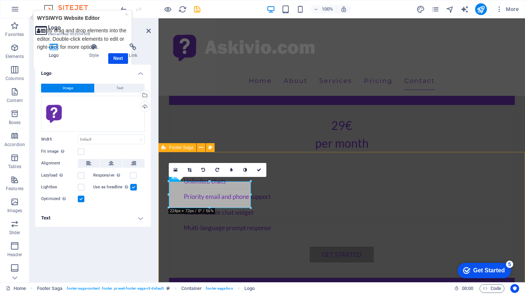
select select "rem"
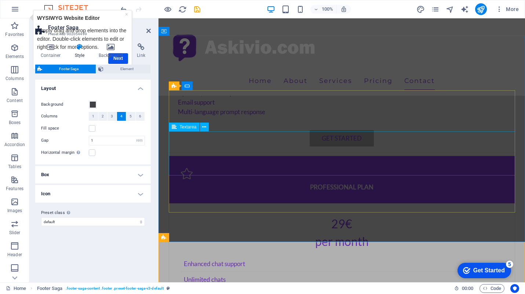
scroll to position [1577, 0]
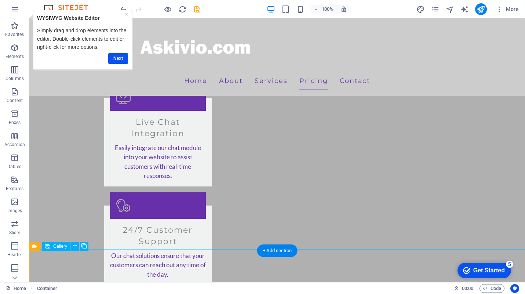
scroll to position [747, 0]
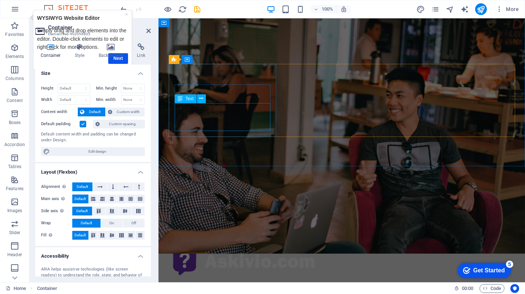
scroll to position [0, 0]
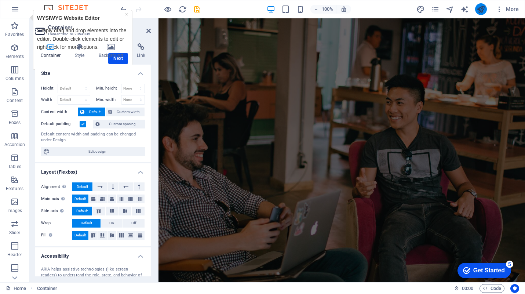
click at [479, 9] on icon "publish" at bounding box center [481, 9] width 8 height 8
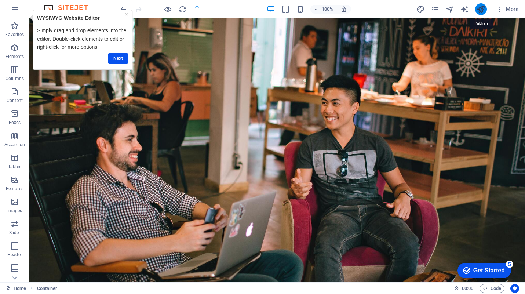
scroll to position [834, 0]
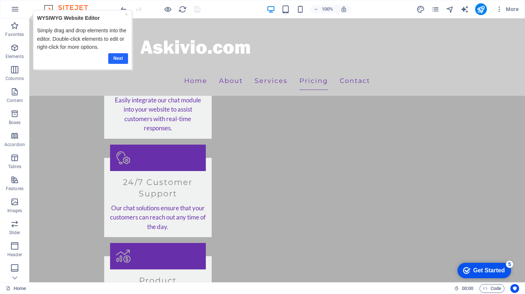
click at [120, 54] on link "Next" at bounding box center [118, 58] width 20 height 11
